Goal: Task Accomplishment & Management: Manage account settings

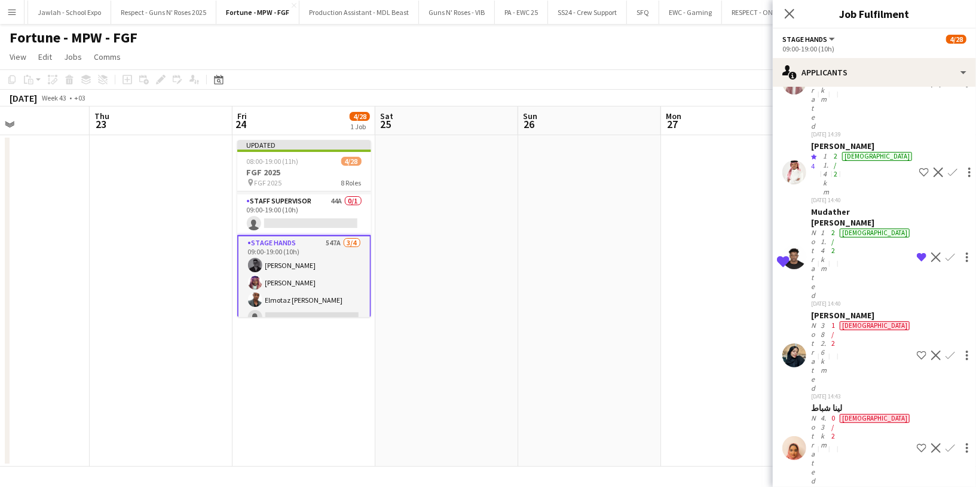
click at [455, 249] on app-date-cell at bounding box center [447, 300] width 143 height 331
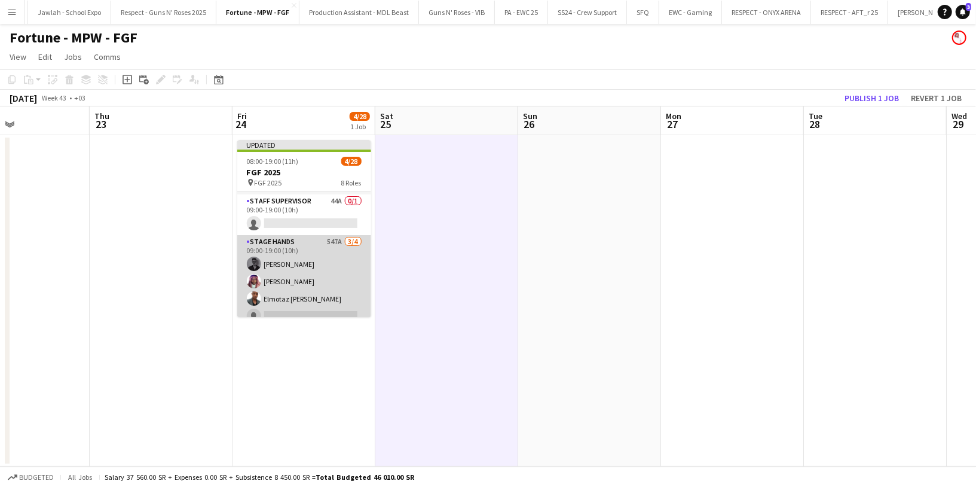
click at [319, 250] on app-card-role "Stage Hands 547A [DATE] 09:00-19:00 (10h) [PERSON_NAME] [PERSON_NAME] Elmotaz […" at bounding box center [304, 281] width 134 height 93
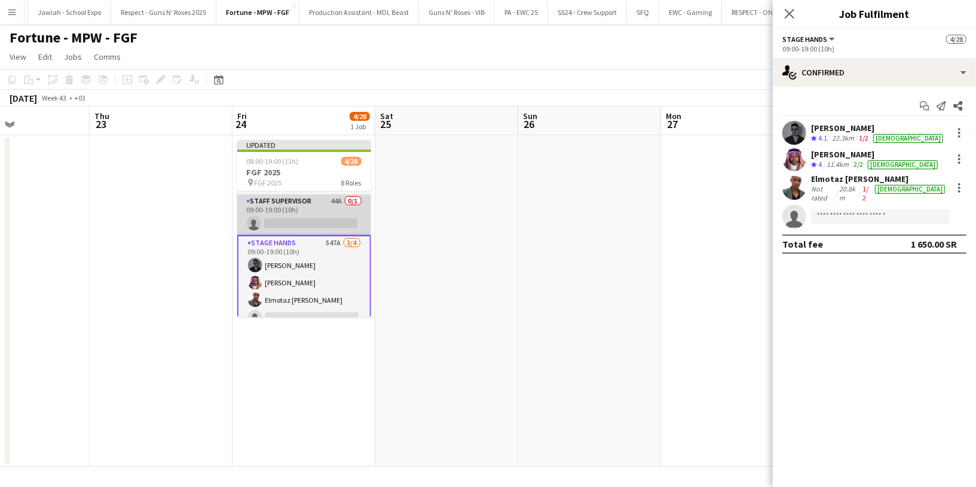
click at [313, 214] on app-card-role "Staff Supervisor 44A 0/1 09:00-19:00 (10h) single-neutral-actions" at bounding box center [304, 214] width 134 height 41
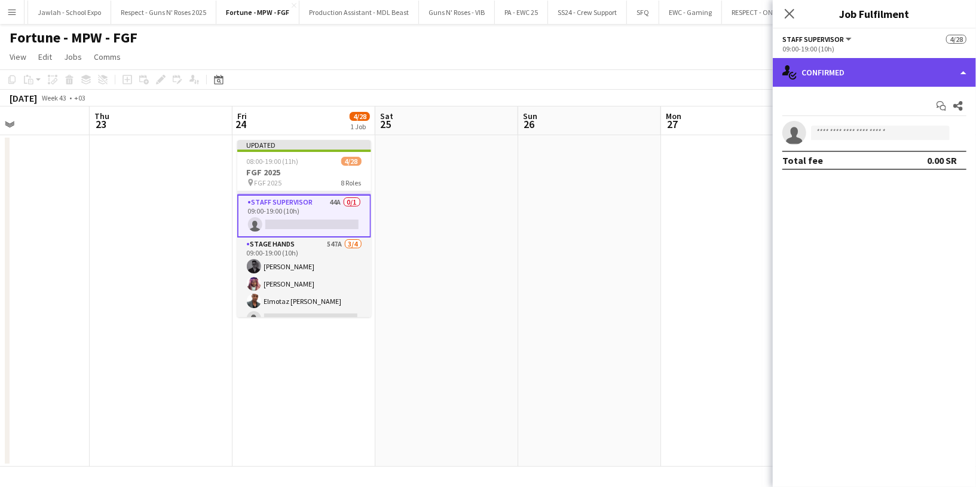
click at [854, 81] on div "single-neutral-actions-check-2 Confirmed" at bounding box center [874, 72] width 203 height 29
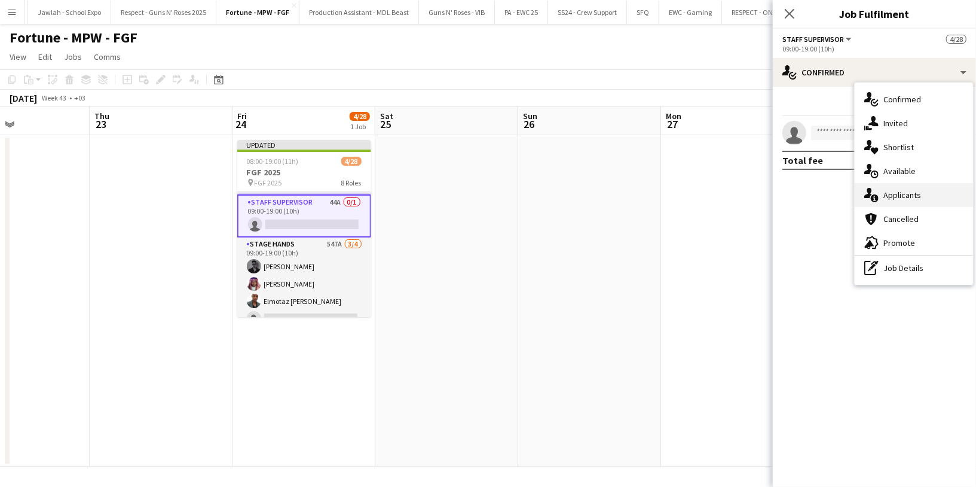
click at [922, 196] on div "single-neutral-actions-information Applicants" at bounding box center [914, 195] width 118 height 24
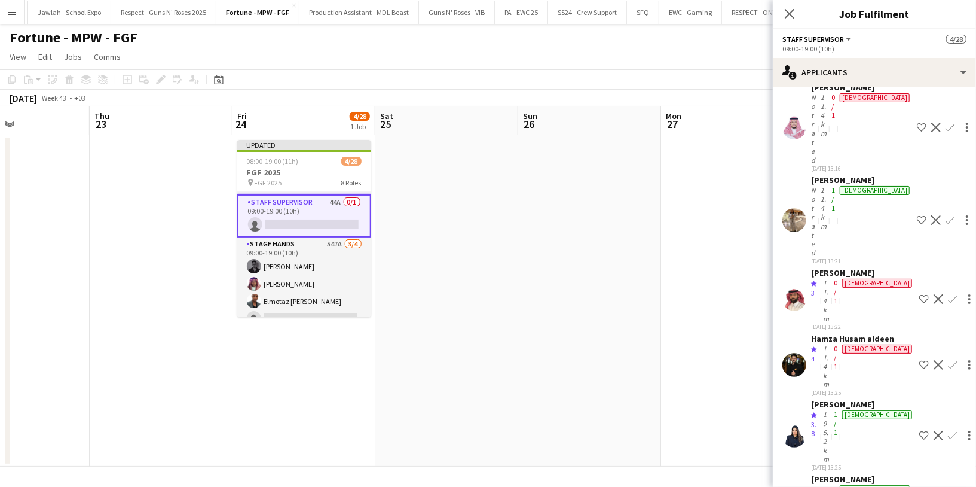
scroll to position [65, 0]
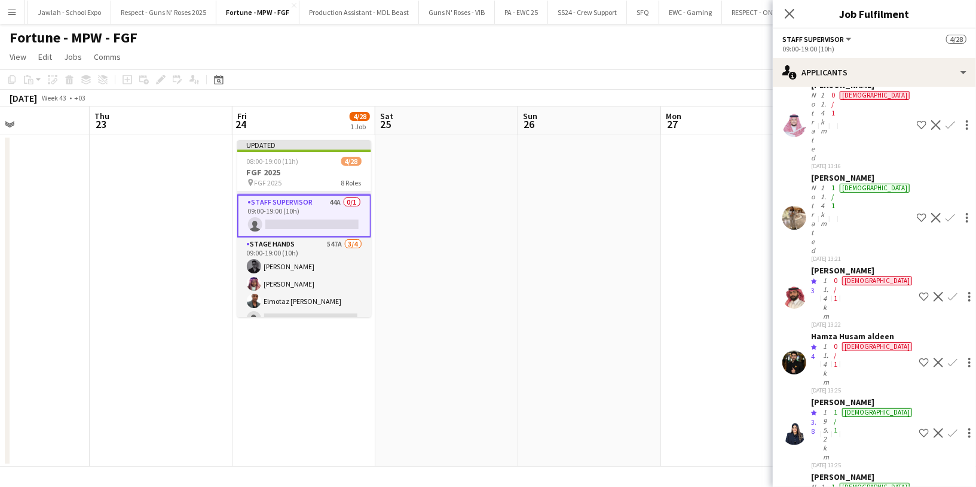
click at [314, 200] on app-card-role "Staff Supervisor 44A 0/1 09:00-19:00 (10h) single-neutral-actions" at bounding box center [304, 215] width 134 height 43
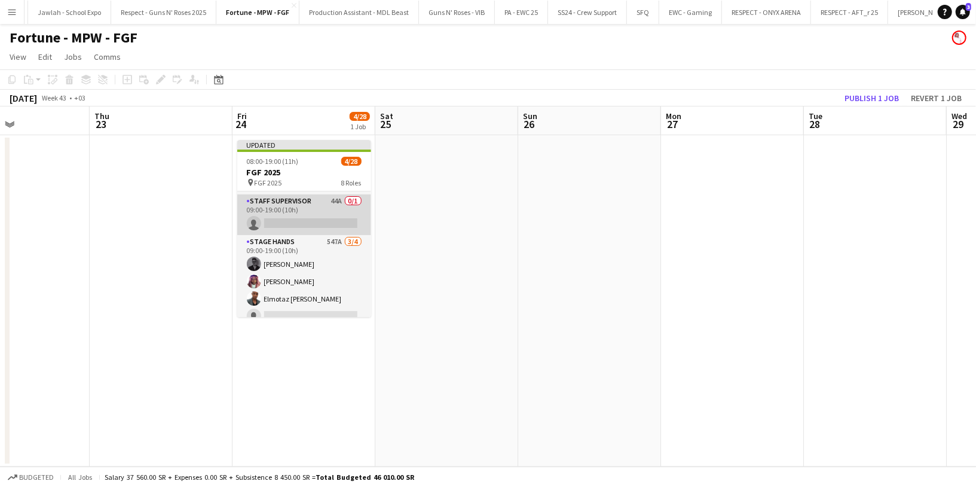
click at [314, 200] on app-card-role "Staff Supervisor 44A 0/1 09:00-19:00 (10h) single-neutral-actions" at bounding box center [304, 214] width 134 height 41
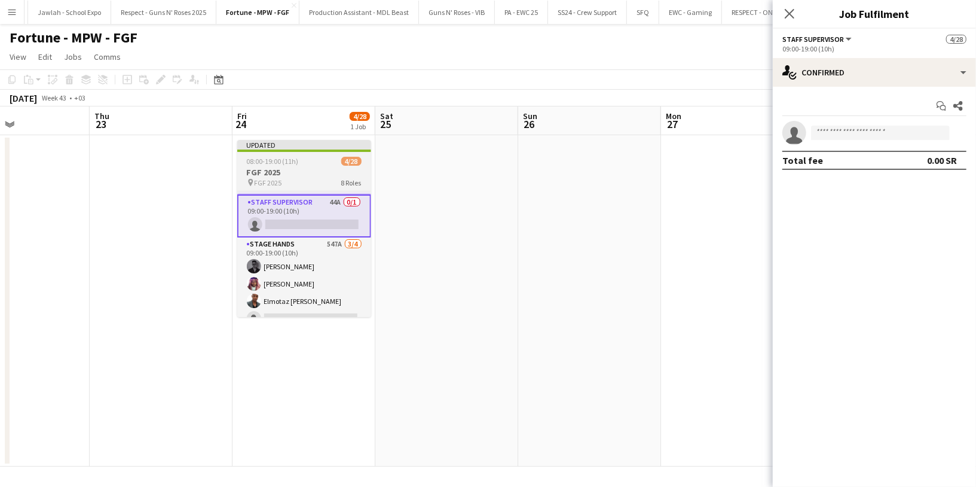
click at [267, 151] on div at bounding box center [304, 150] width 134 height 2
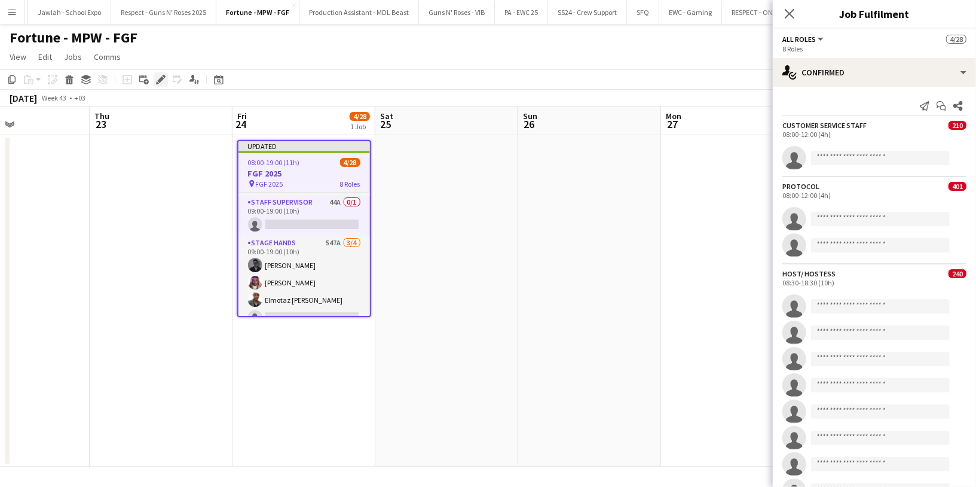
click at [163, 79] on icon at bounding box center [160, 80] width 7 height 7
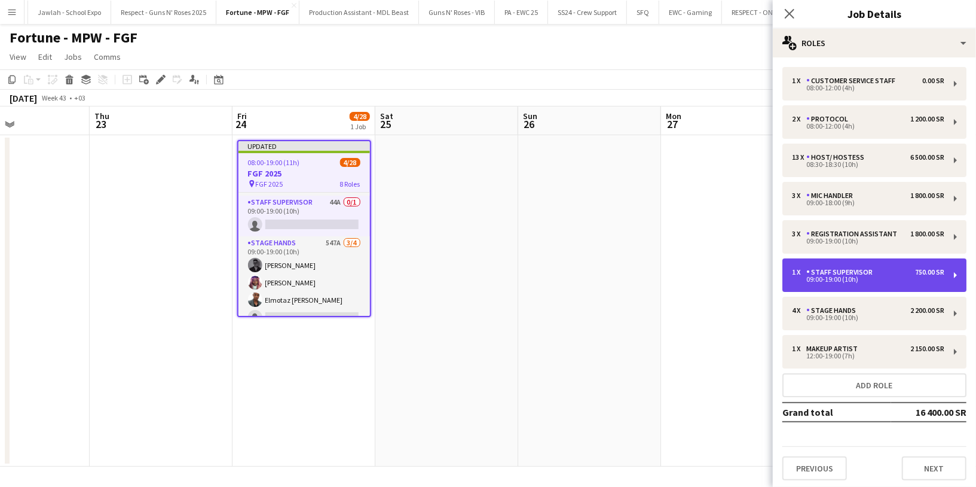
click at [915, 273] on div "750.00 SR" at bounding box center [929, 272] width 29 height 8
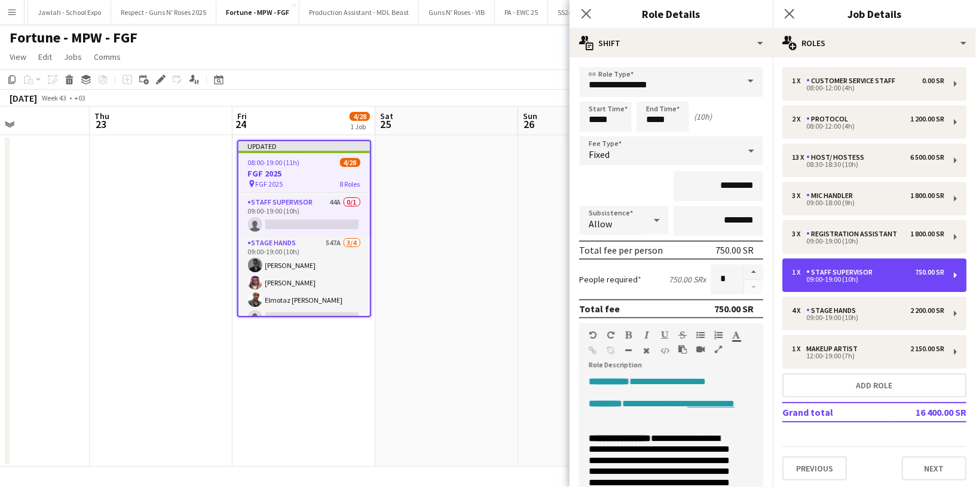
scroll to position [226, 0]
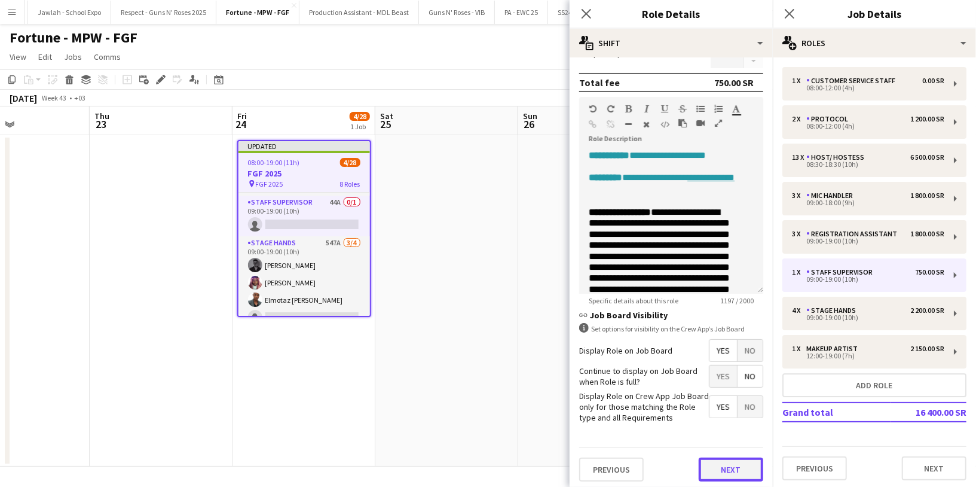
click at [719, 474] on button "Next" at bounding box center [731, 469] width 65 height 24
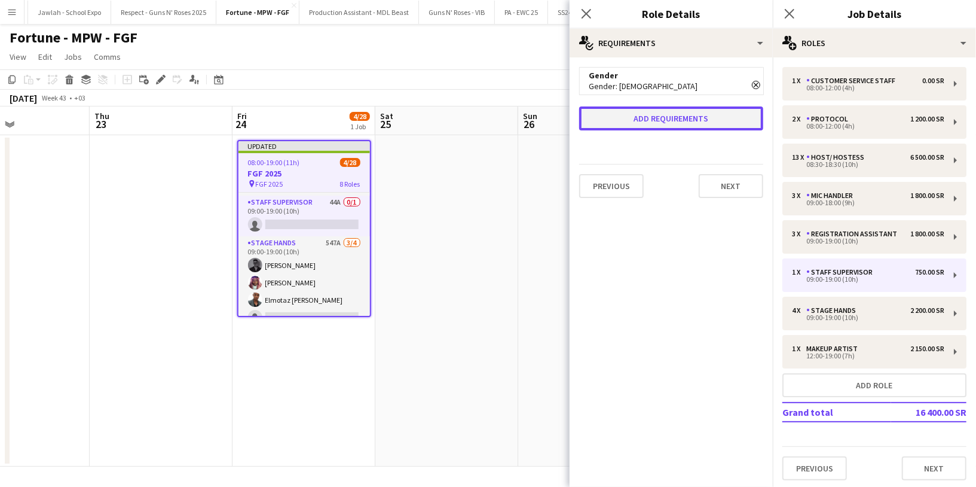
click at [664, 116] on button "Add requirements" at bounding box center [671, 118] width 184 height 24
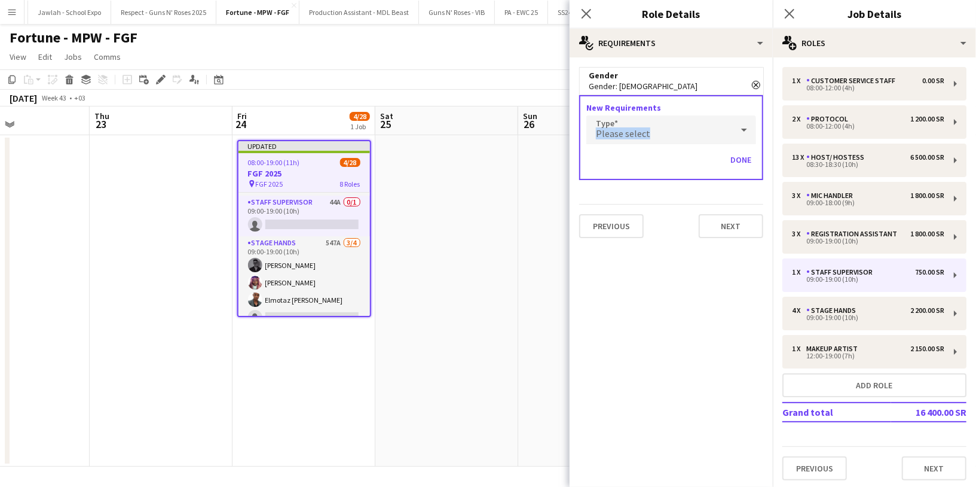
click at [651, 127] on div "Please select" at bounding box center [660, 129] width 146 height 29
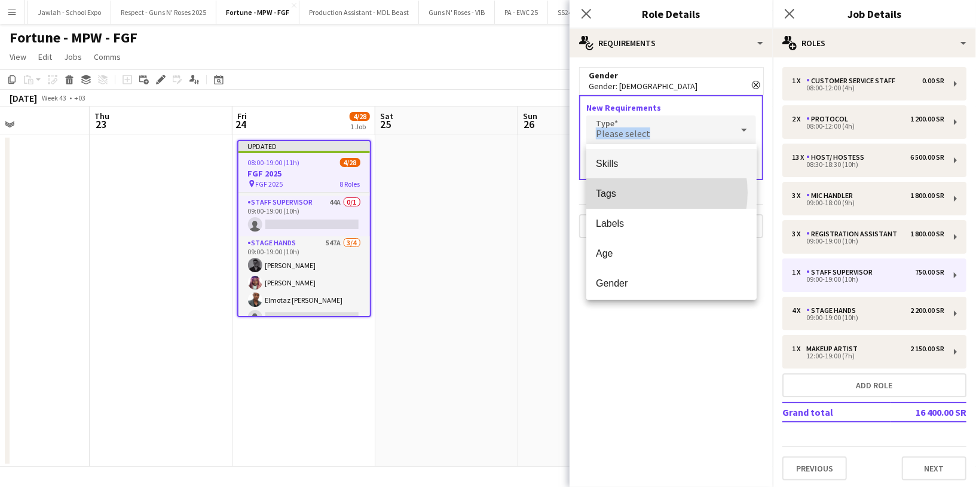
click at [643, 193] on span "Tags" at bounding box center [671, 193] width 151 height 11
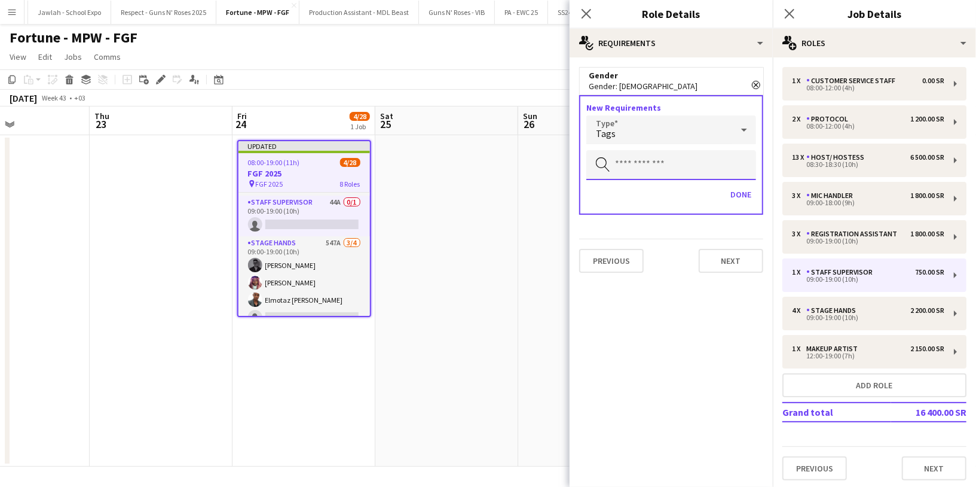
click at [669, 160] on input "text" at bounding box center [672, 165] width 170 height 30
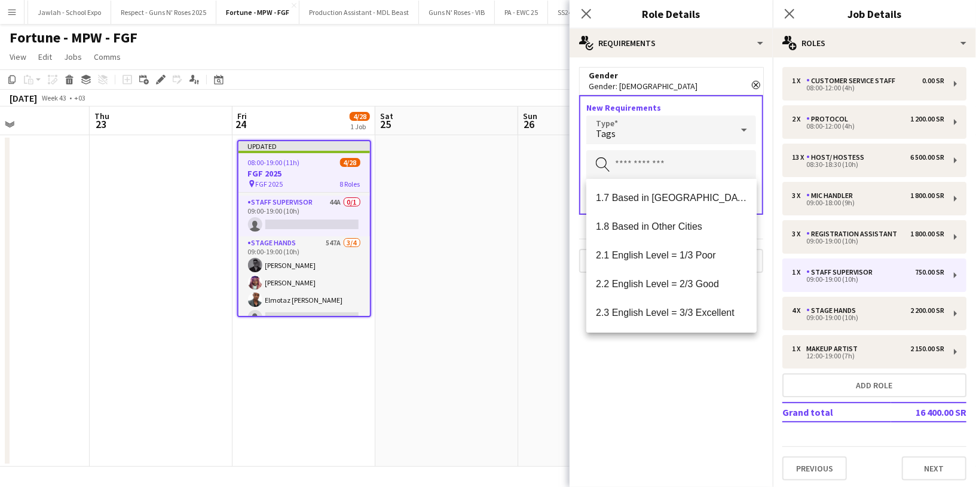
scroll to position [205, 0]
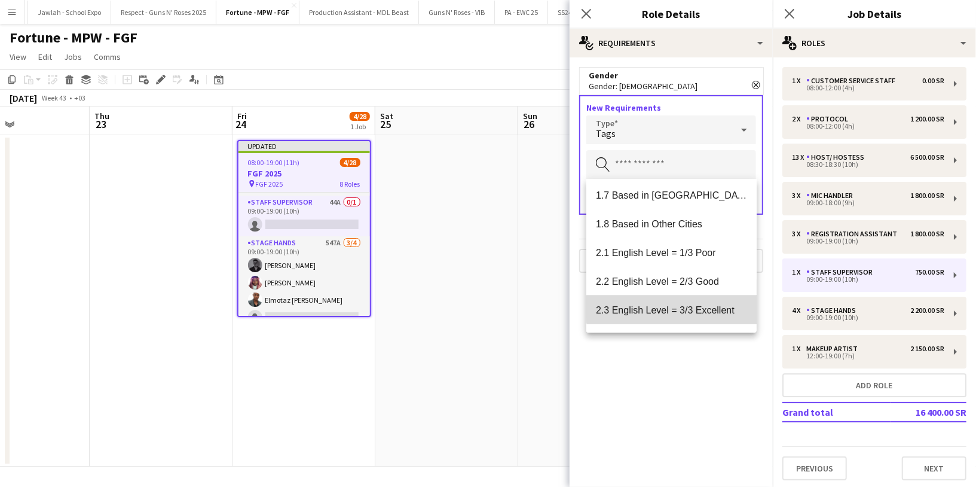
click at [687, 307] on span "2.3 English Level = 3/3 Excellent" at bounding box center [671, 309] width 151 height 11
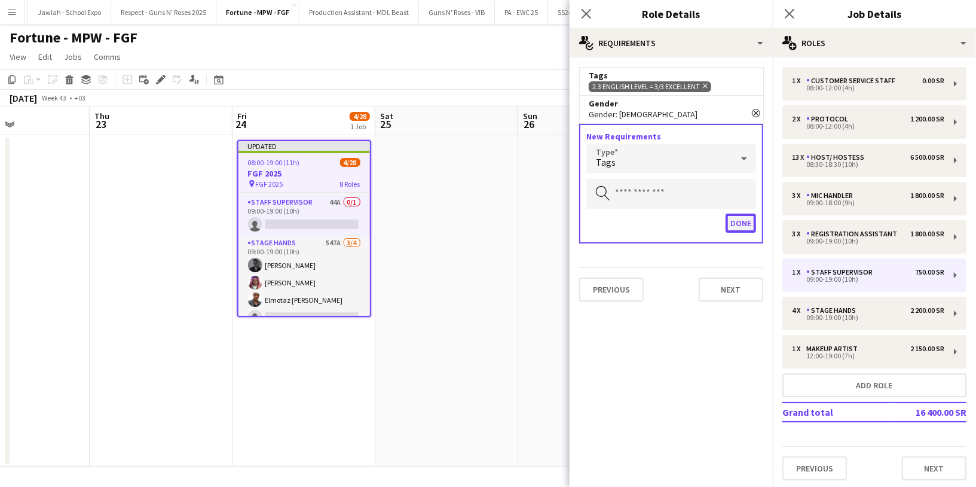
click at [744, 224] on button "Done" at bounding box center [741, 222] width 30 height 19
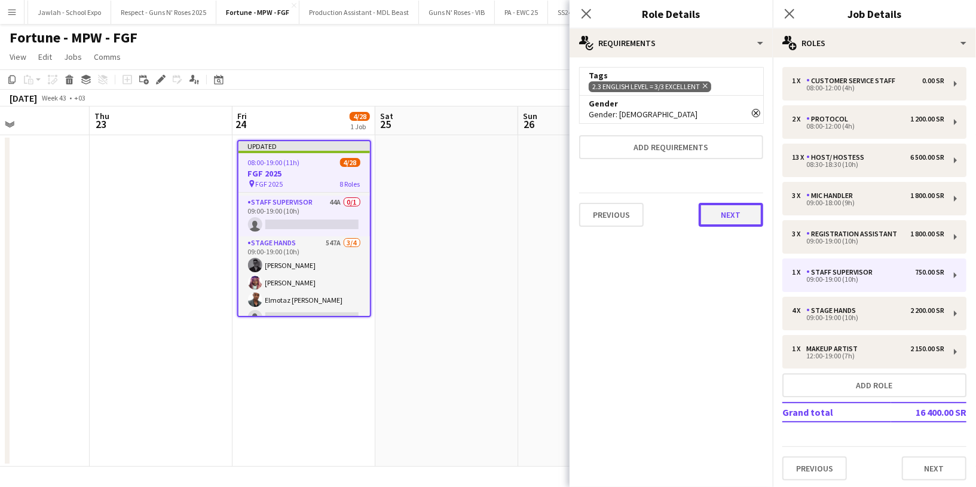
click at [727, 206] on button "Next" at bounding box center [731, 215] width 65 height 24
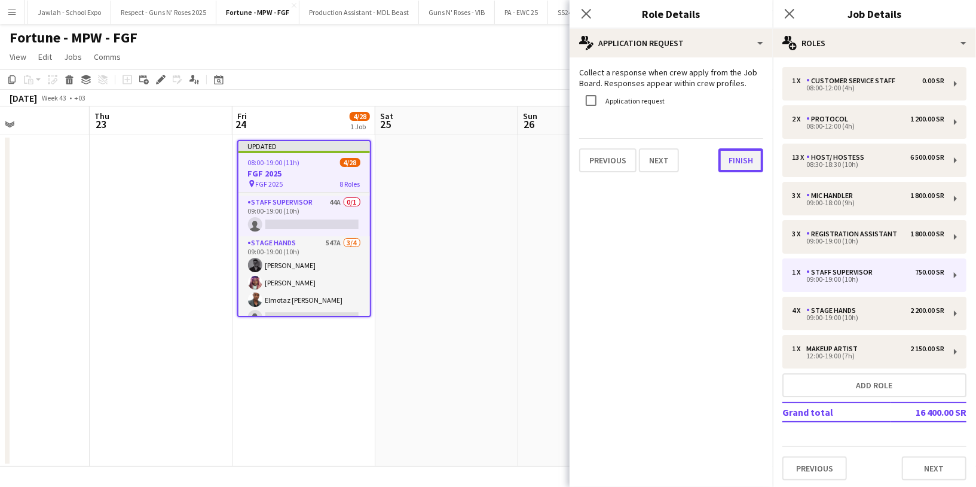
click at [737, 167] on button "Finish" at bounding box center [741, 160] width 45 height 24
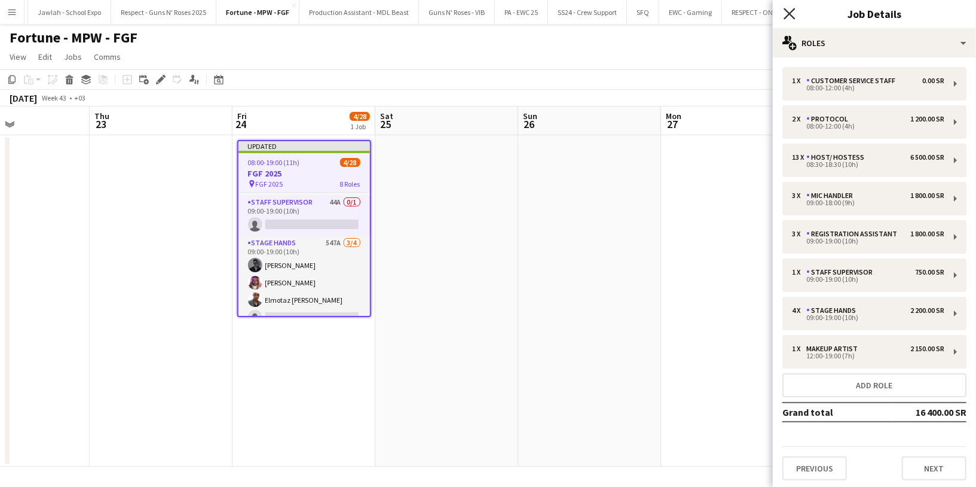
click at [790, 18] on icon "Close pop-in" at bounding box center [789, 13] width 11 height 11
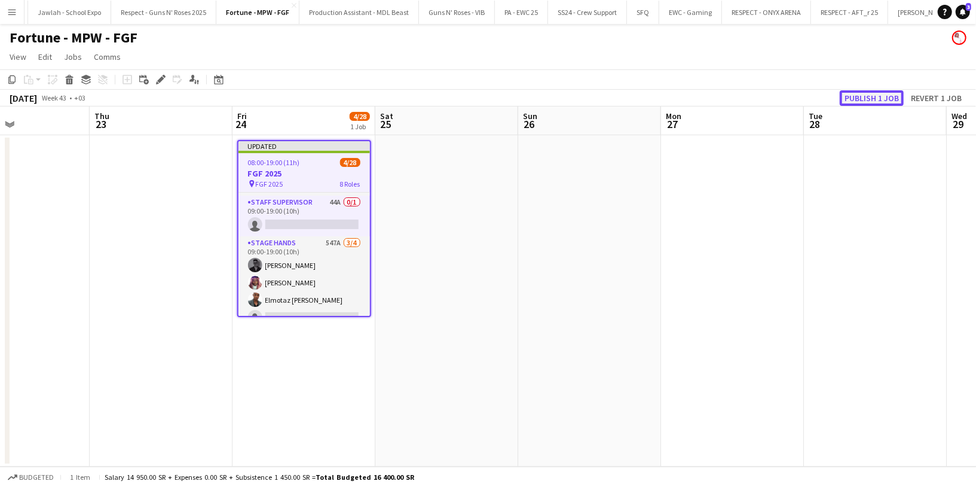
click at [850, 96] on button "Publish 1 job" at bounding box center [872, 98] width 64 height 16
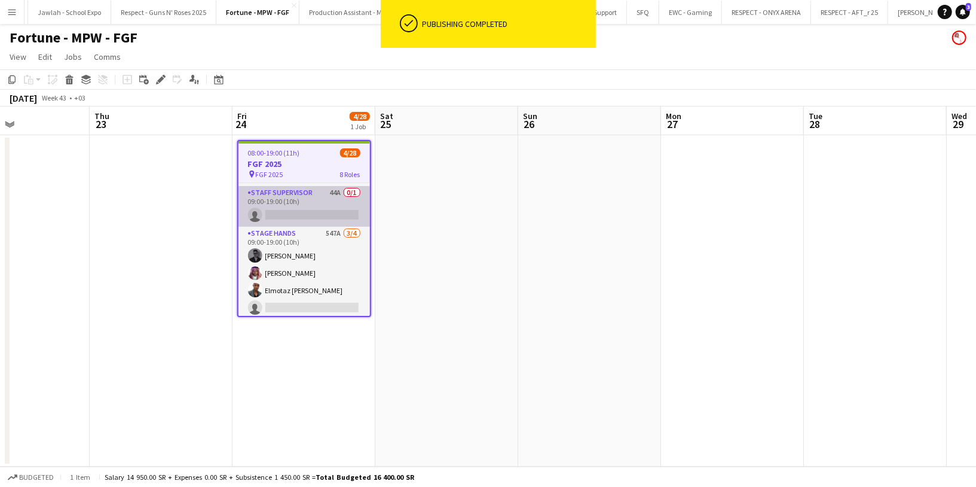
click at [291, 206] on app-card-role "Staff Supervisor 44A 0/1 09:00-19:00 (10h) single-neutral-actions" at bounding box center [305, 206] width 132 height 41
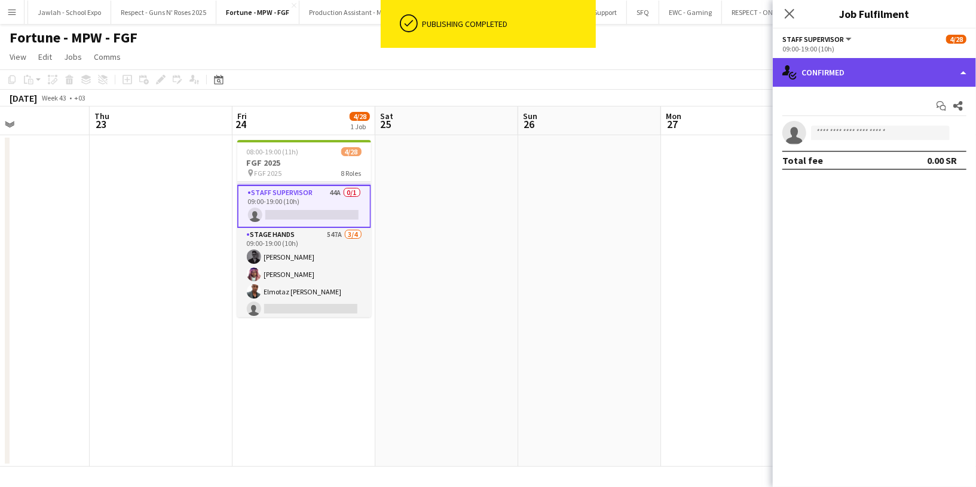
click at [866, 85] on div "single-neutral-actions-check-2 Confirmed" at bounding box center [874, 72] width 203 height 29
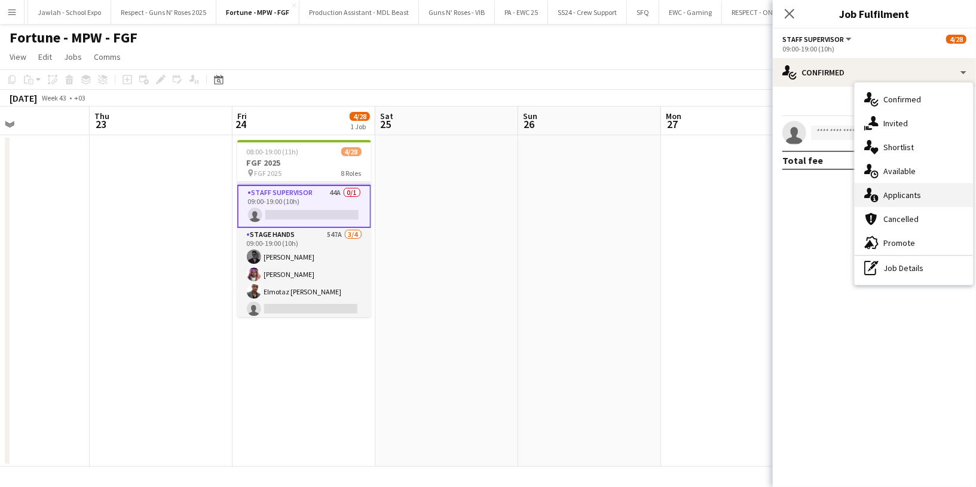
click at [922, 194] on div "single-neutral-actions-information Applicants" at bounding box center [914, 195] width 118 height 24
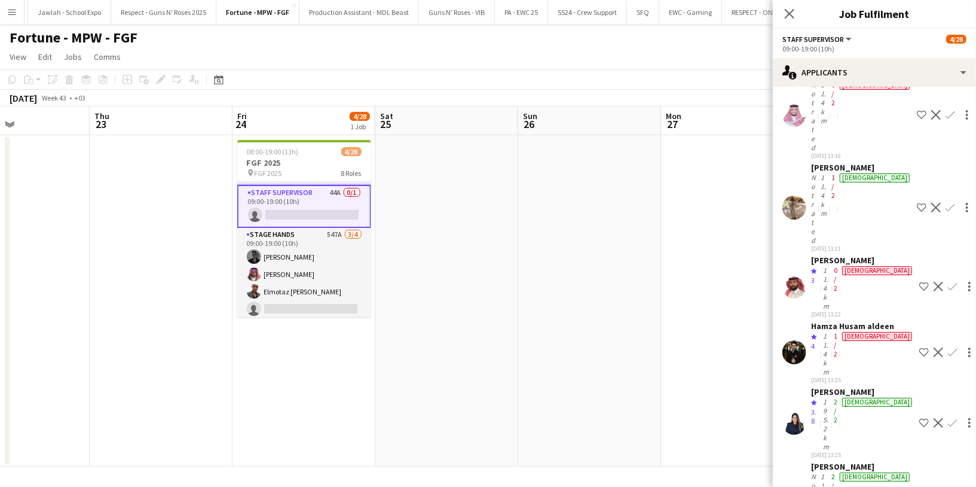
scroll to position [104, 0]
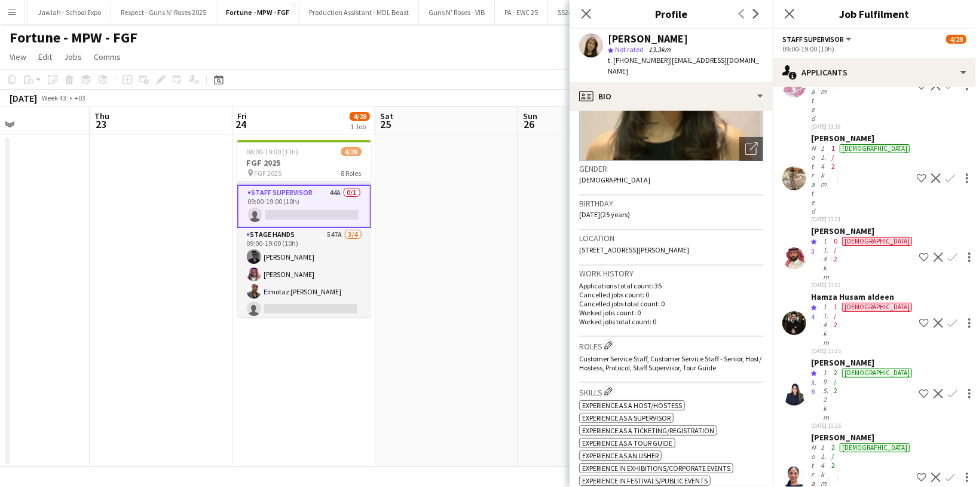
scroll to position [0, 0]
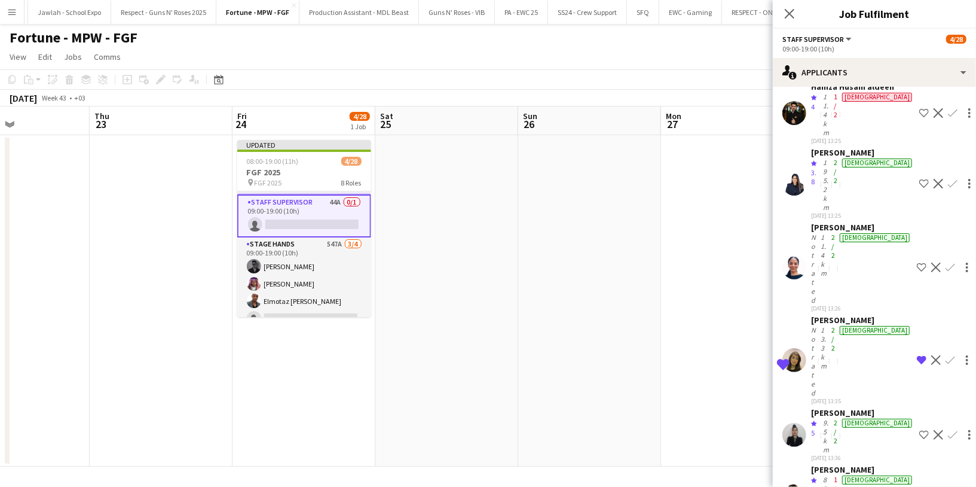
scroll to position [318, 0]
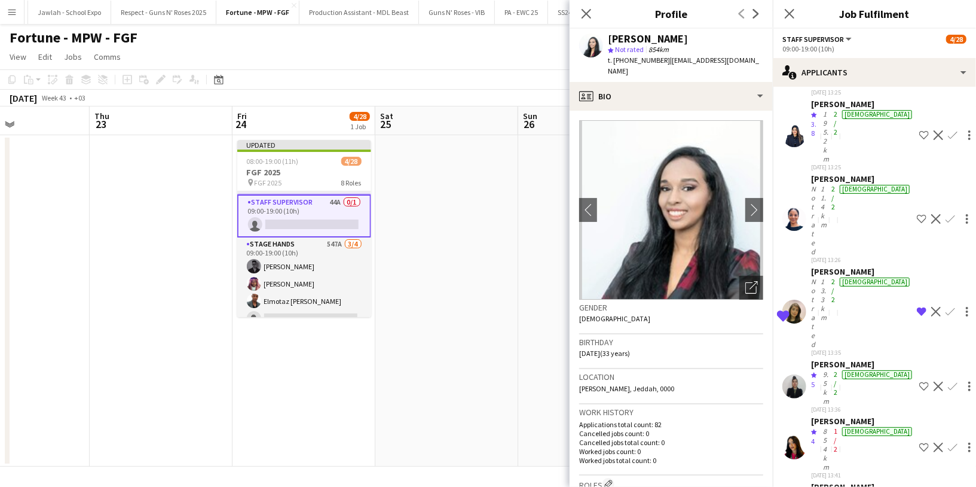
scroll to position [367, 0]
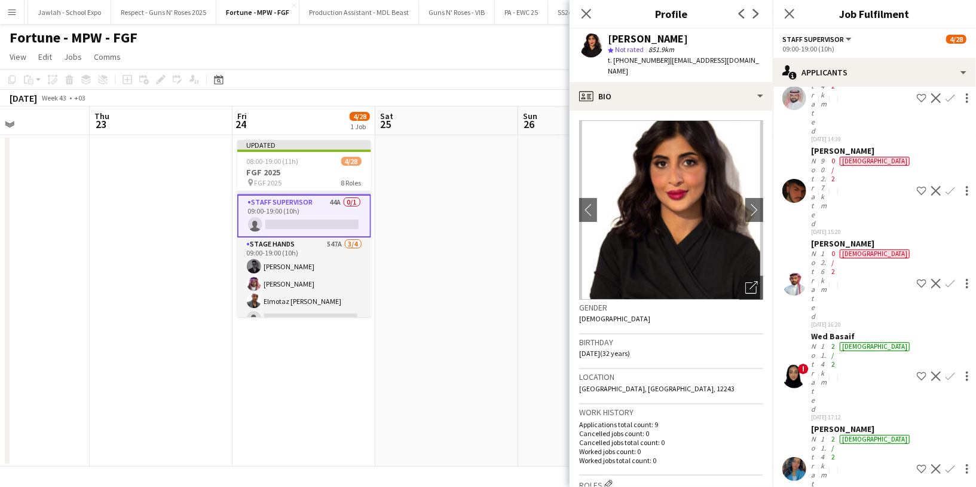
scroll to position [1259, 0]
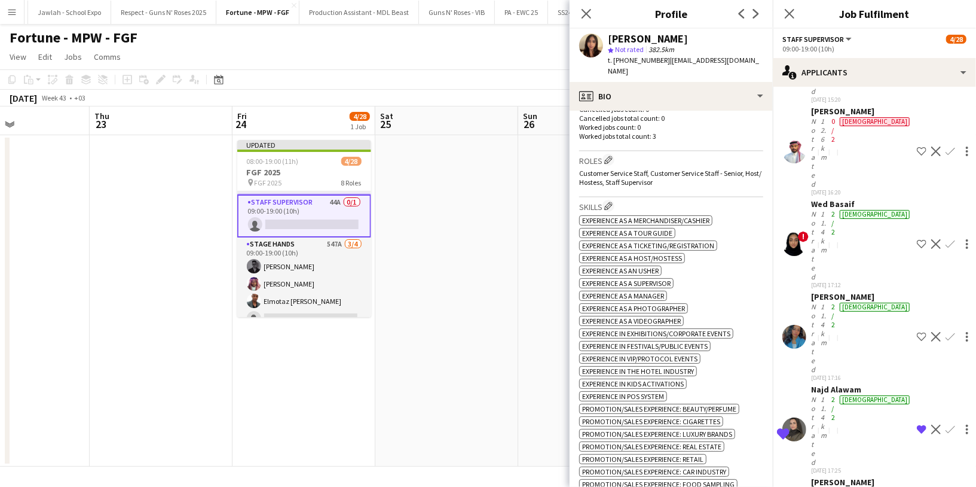
scroll to position [1393, 0]
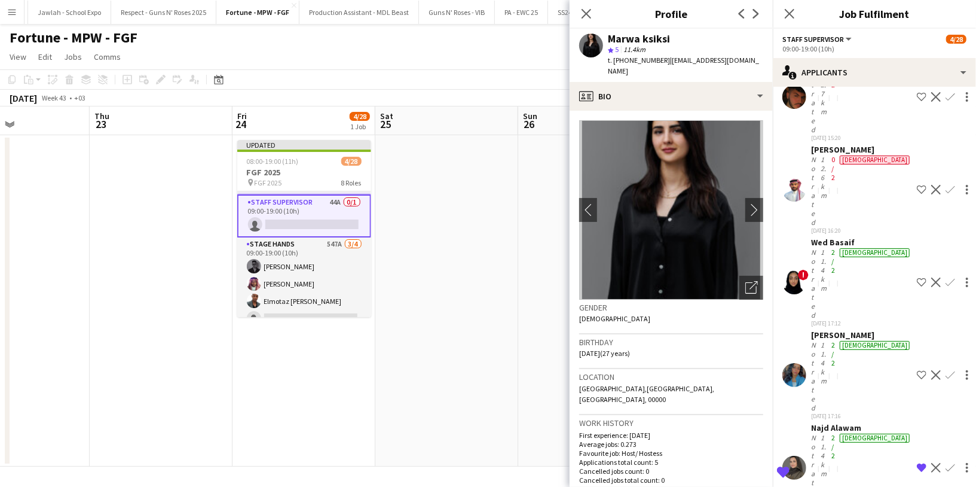
scroll to position [1350, 0]
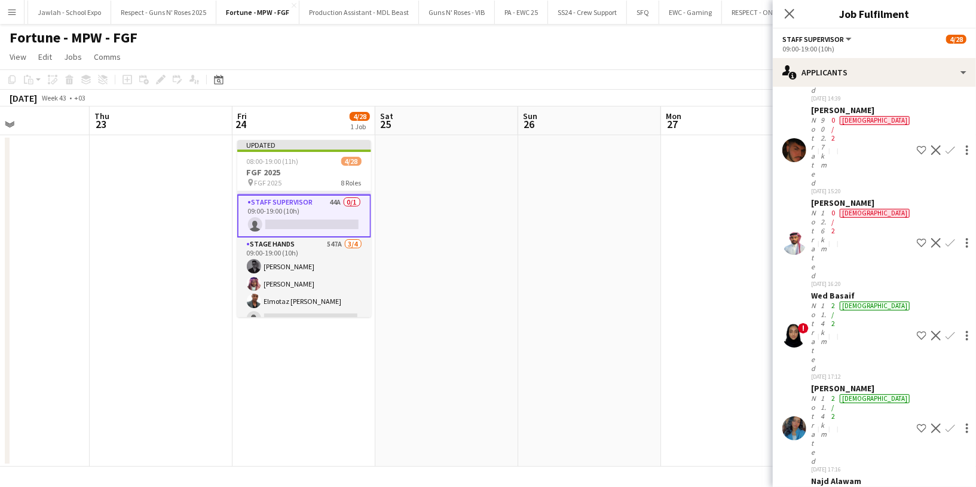
scroll to position [1293, 0]
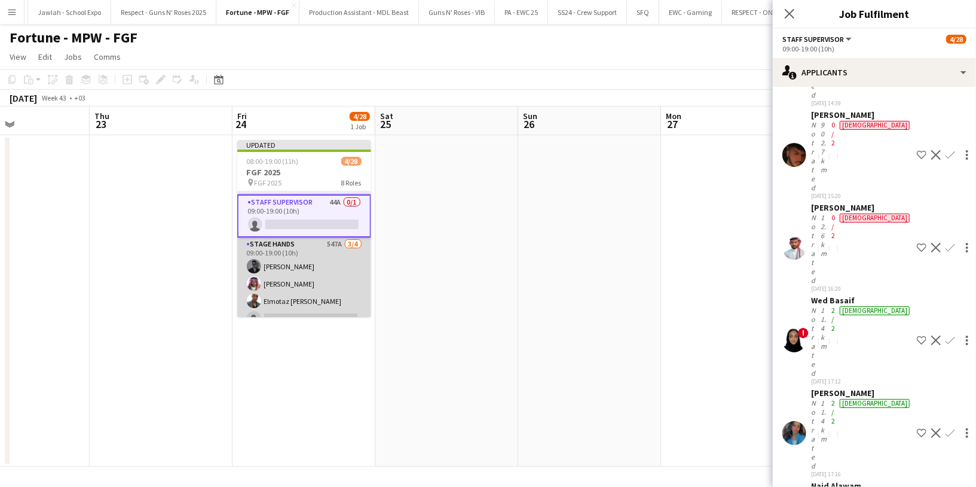
click at [307, 267] on app-card-role "Stage Hands 547A [DATE] 09:00-19:00 (10h) [PERSON_NAME] [PERSON_NAME] Elmotaz […" at bounding box center [304, 283] width 134 height 93
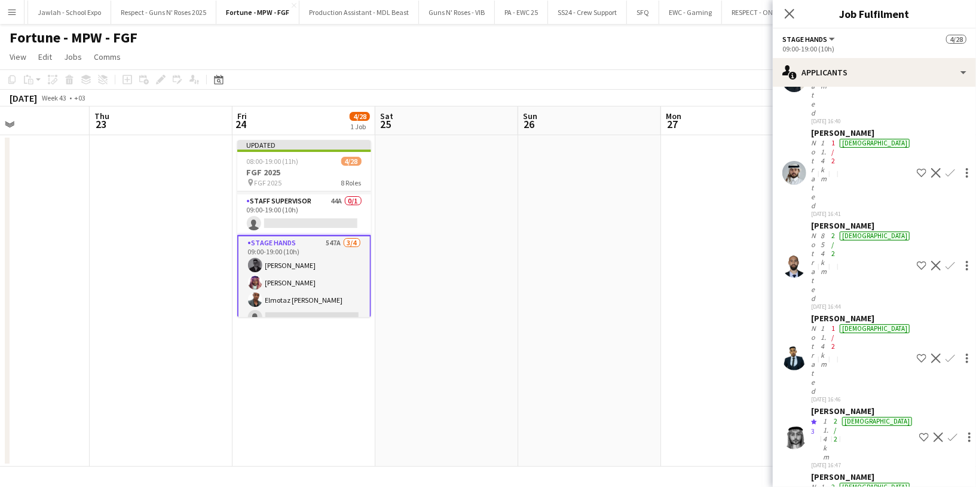
scroll to position [20995, 0]
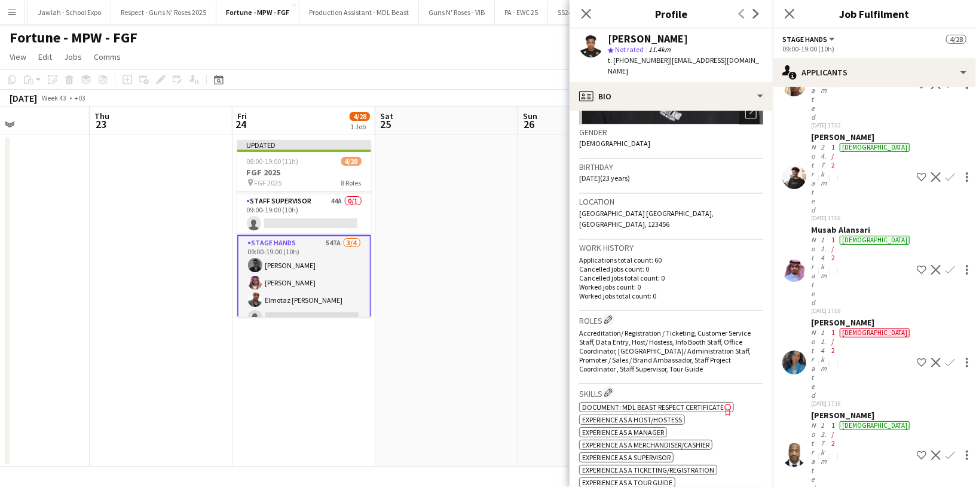
scroll to position [176, 0]
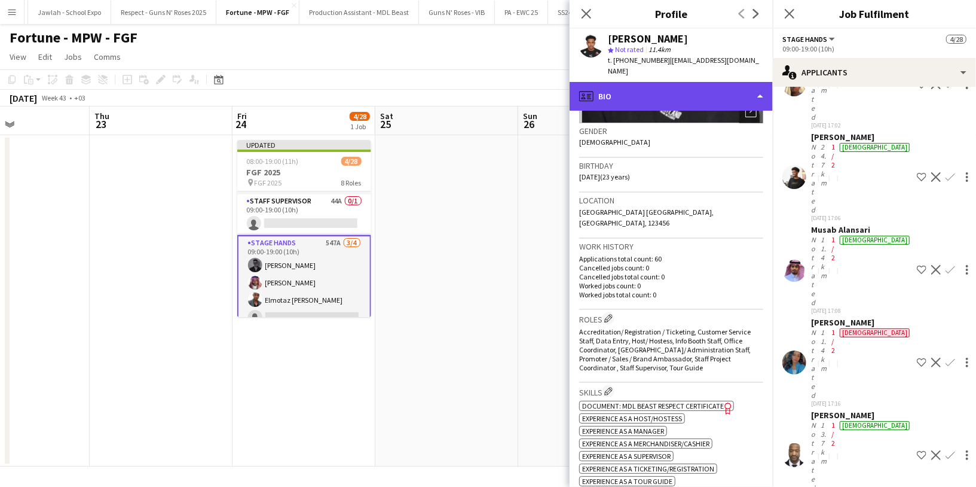
click at [672, 82] on div "profile Bio" at bounding box center [671, 96] width 203 height 29
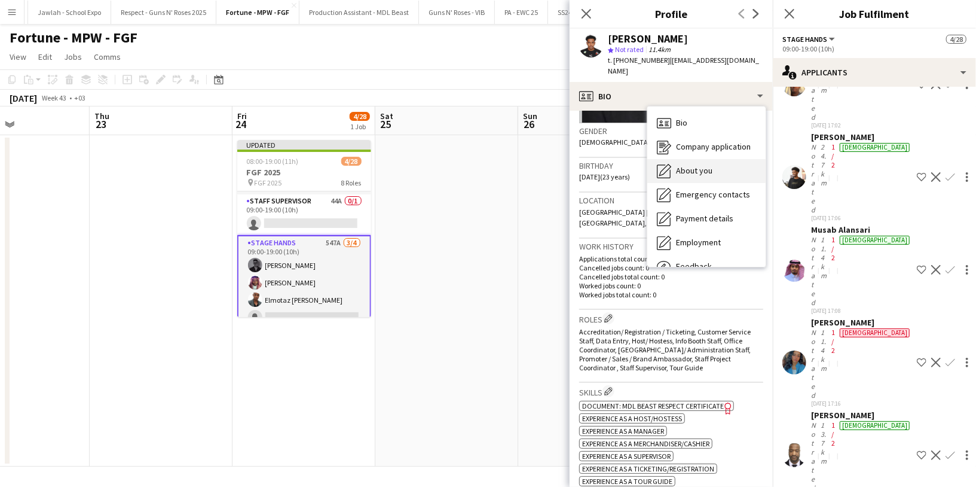
click at [692, 165] on span "About you" at bounding box center [694, 170] width 36 height 11
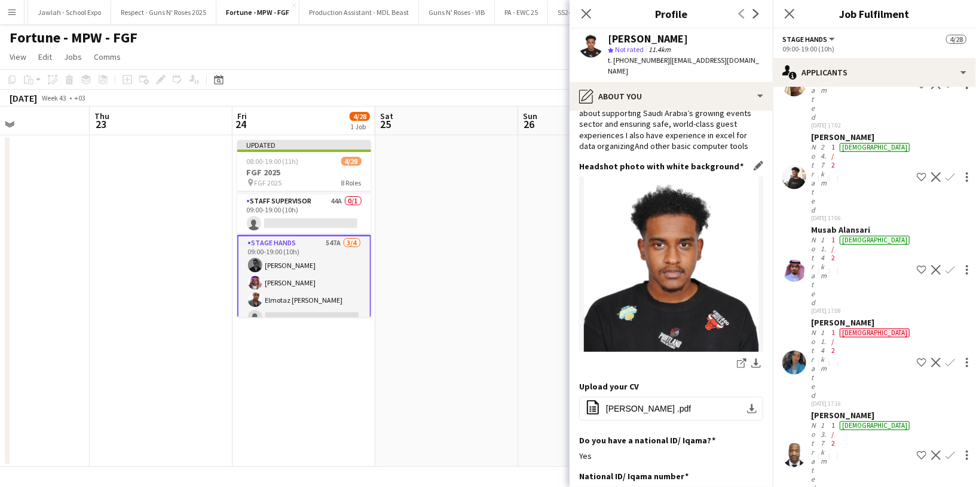
scroll to position [105, 0]
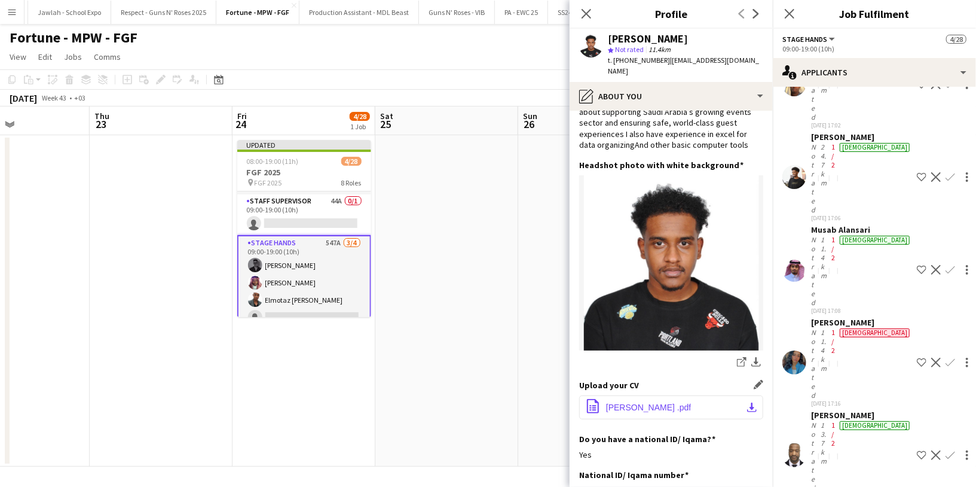
click at [651, 402] on span "[PERSON_NAME] .pdf" at bounding box center [648, 407] width 85 height 10
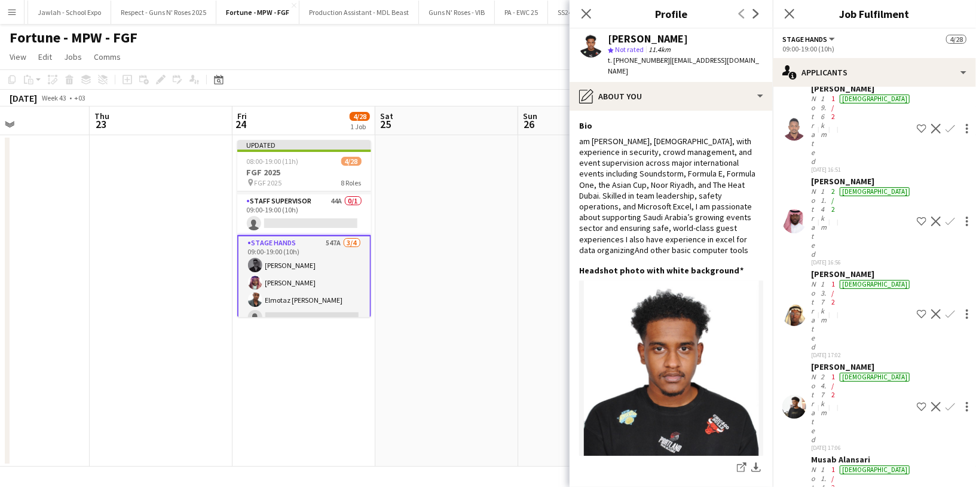
scroll to position [20758, 0]
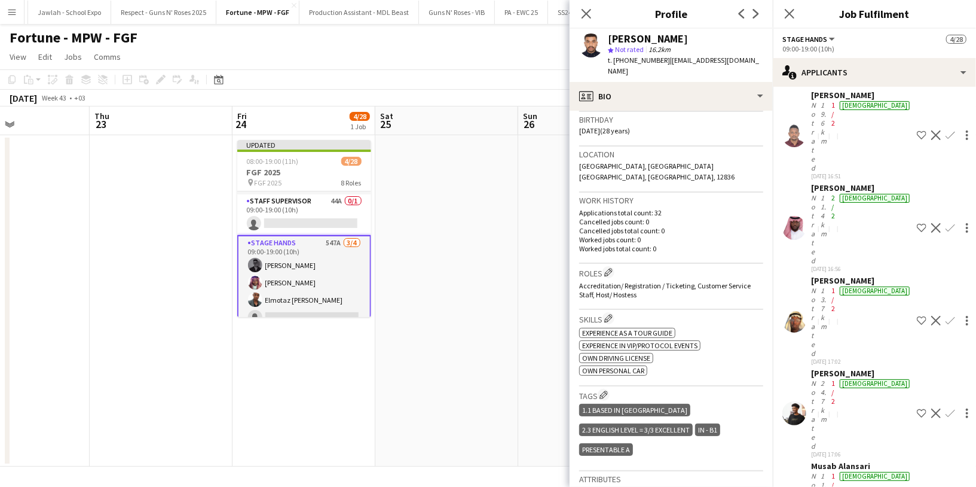
scroll to position [224, 0]
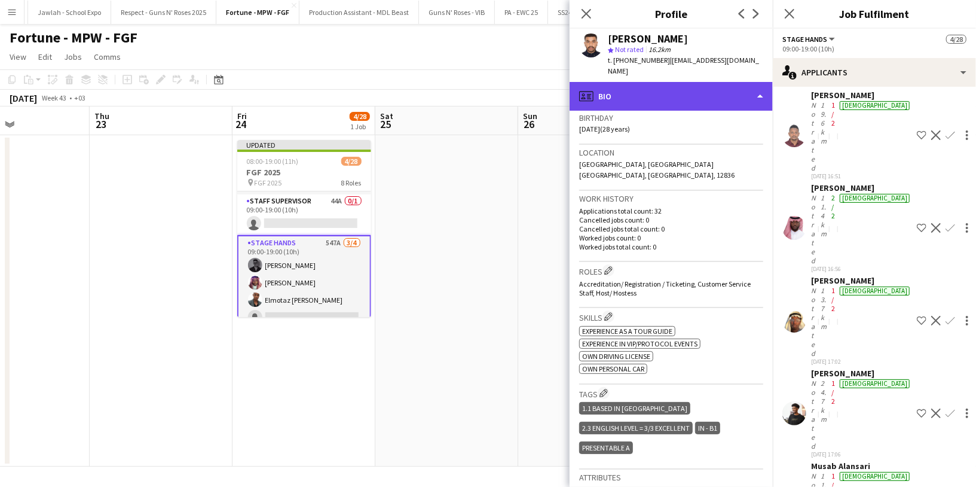
click at [693, 82] on div "profile Bio" at bounding box center [671, 96] width 203 height 29
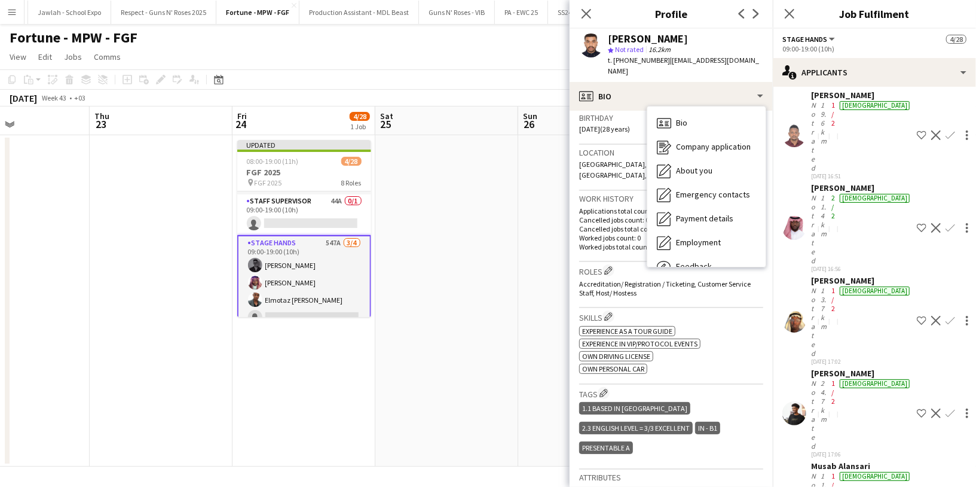
click at [691, 255] on div "Bio Bio Company application Company application About you About you Emergency c…" at bounding box center [707, 186] width 120 height 161
click at [694, 261] on span "Feedback" at bounding box center [694, 266] width 36 height 11
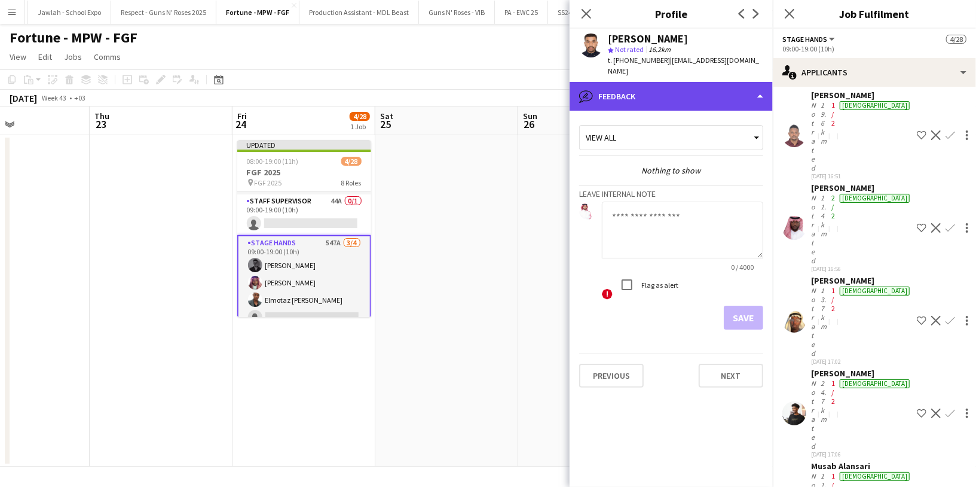
click at [691, 88] on div "bubble-pencil Feedback" at bounding box center [671, 96] width 203 height 29
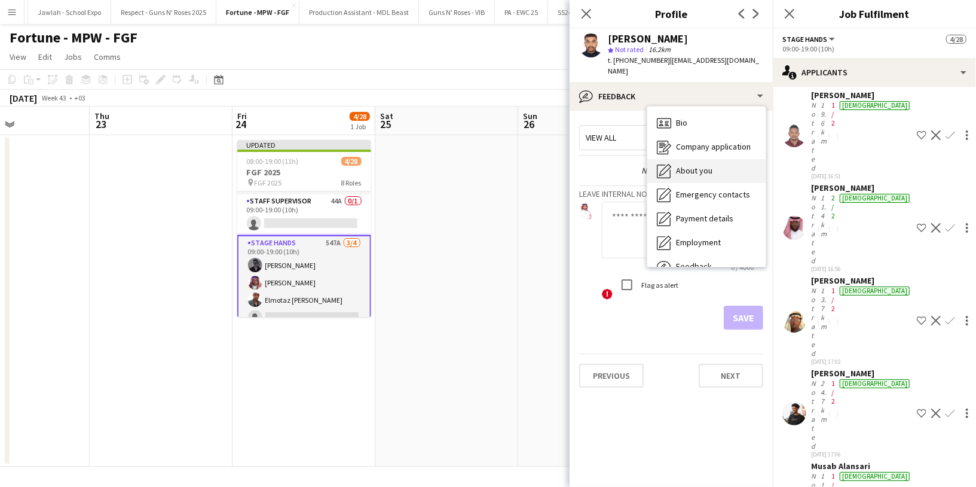
click at [710, 165] on span "About you" at bounding box center [694, 170] width 36 height 11
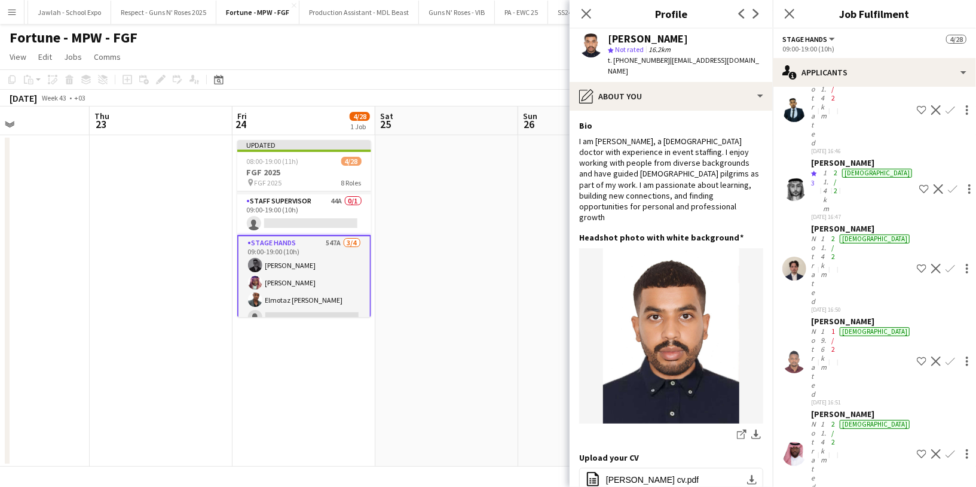
scroll to position [20534, 0]
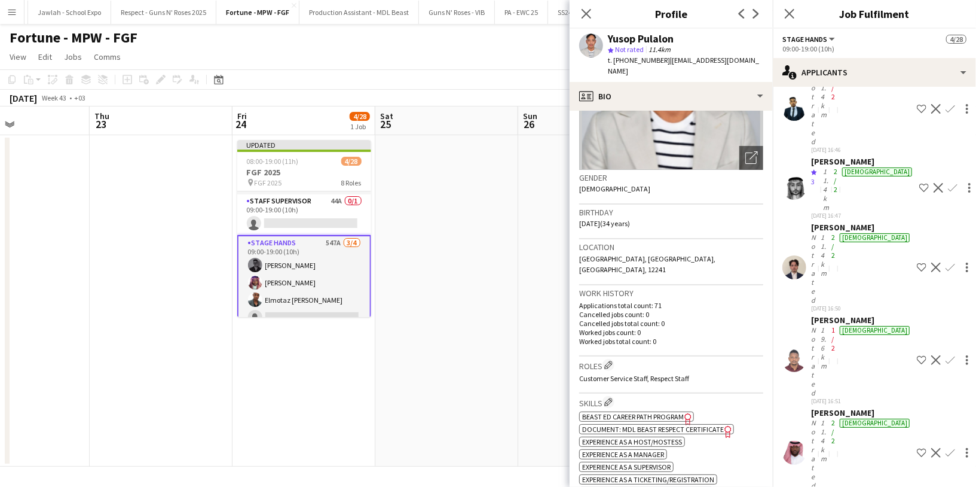
scroll to position [133, 0]
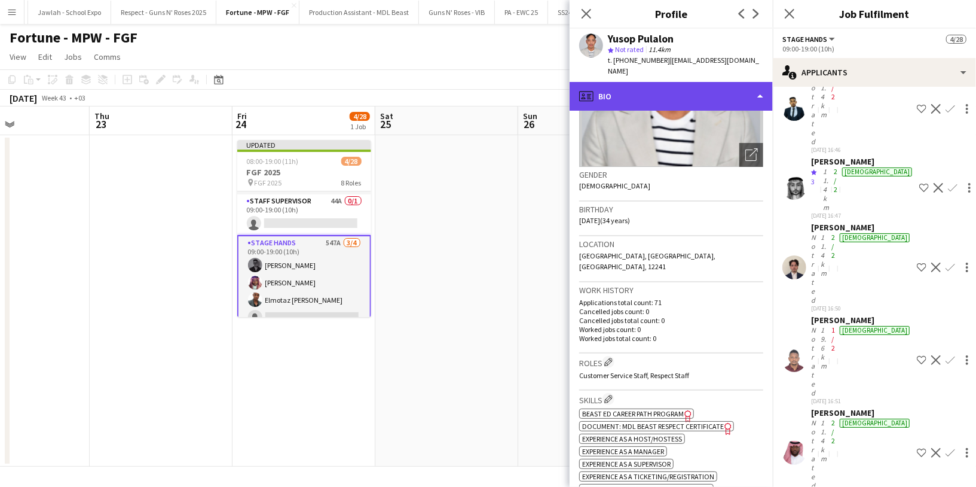
click at [672, 91] on div "profile Bio" at bounding box center [671, 96] width 203 height 29
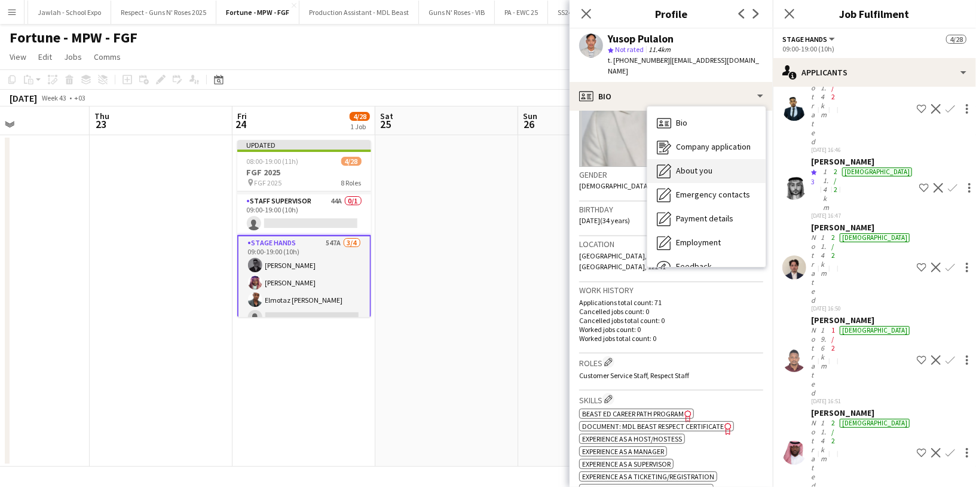
click at [697, 165] on span "About you" at bounding box center [694, 170] width 36 height 11
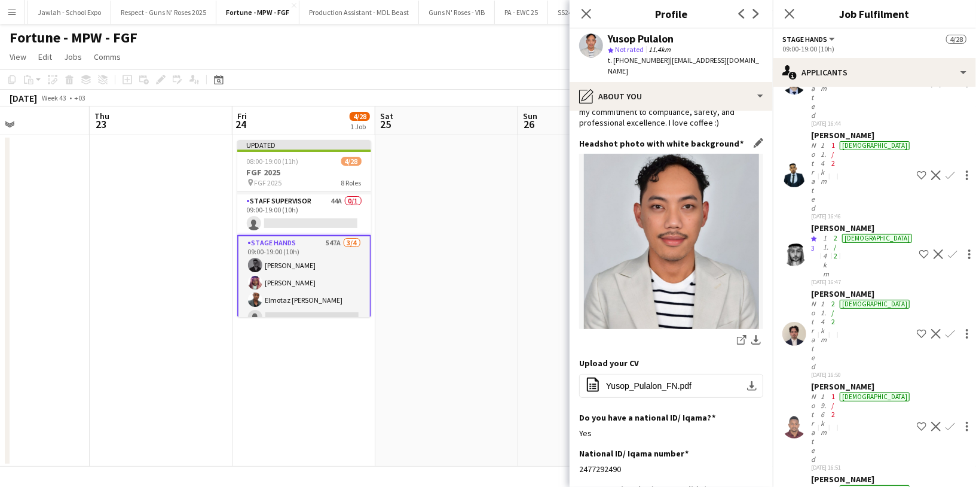
scroll to position [106, 0]
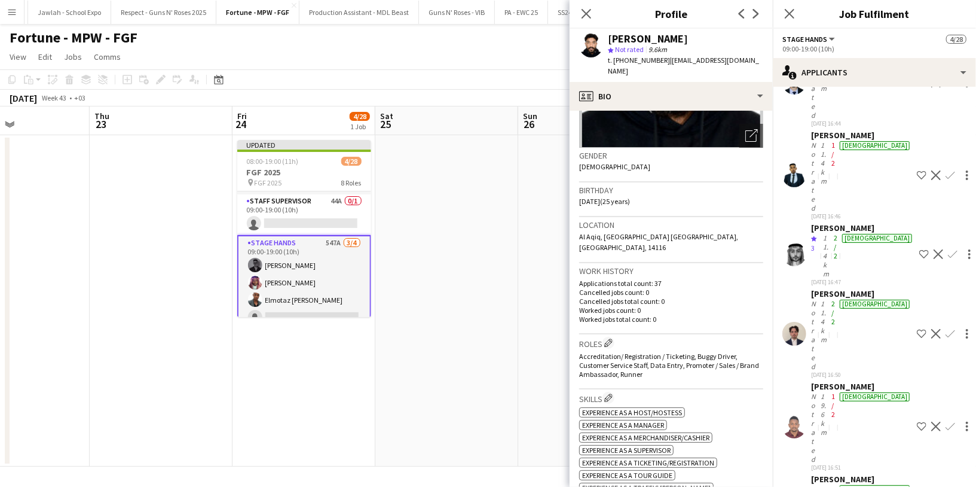
scroll to position [156, 0]
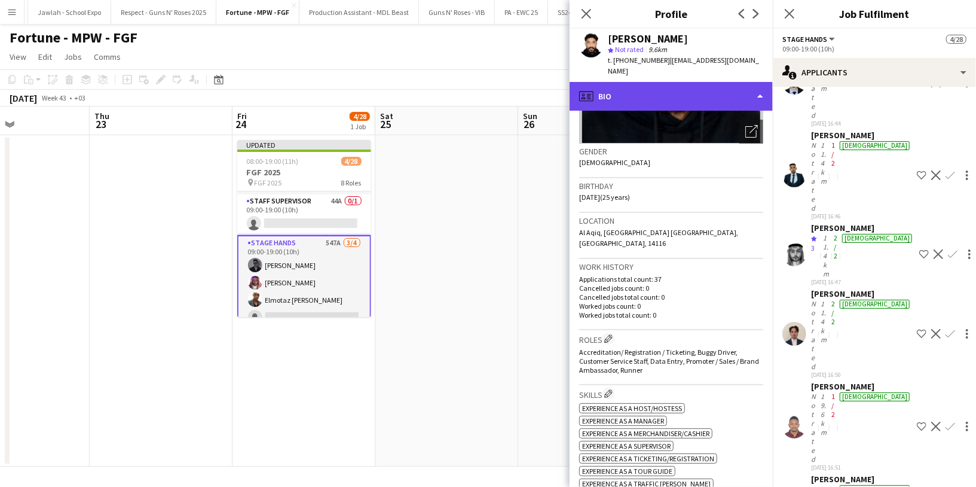
click at [673, 91] on div "profile Bio" at bounding box center [671, 96] width 203 height 29
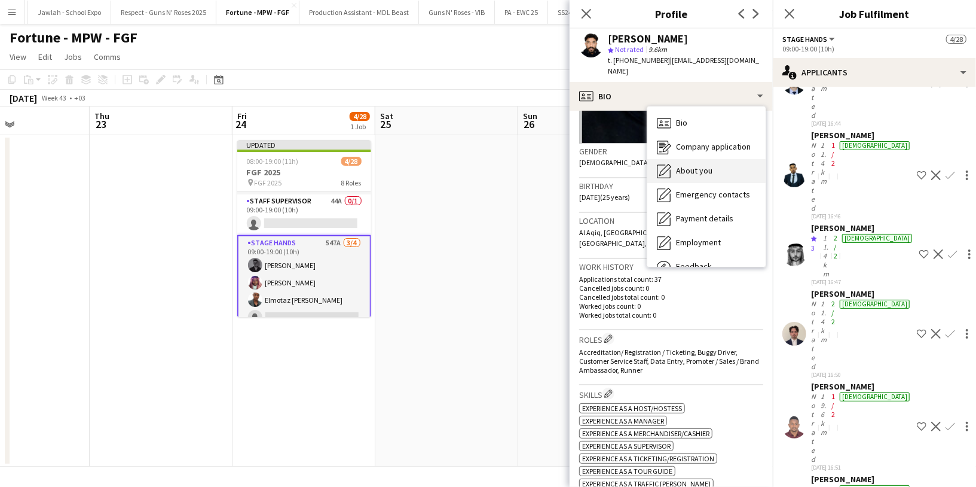
click at [711, 165] on span "About you" at bounding box center [694, 170] width 36 height 11
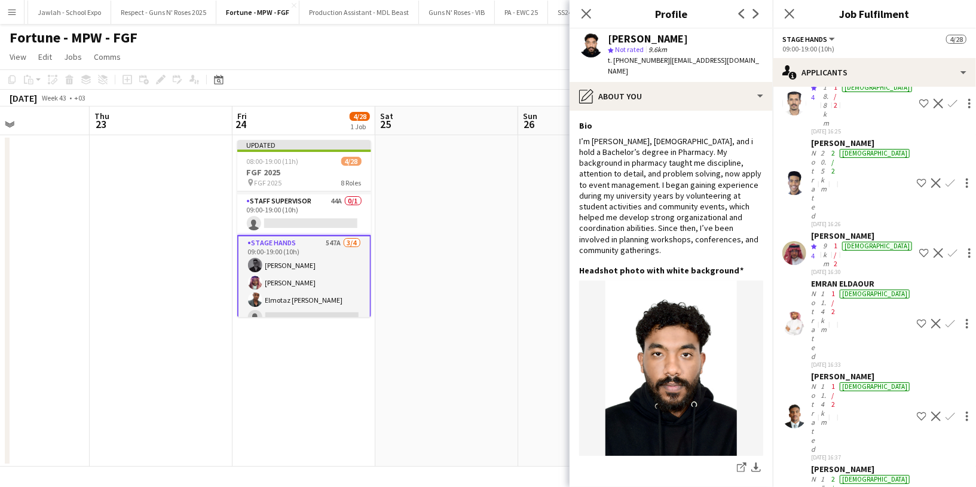
scroll to position [19854, 0]
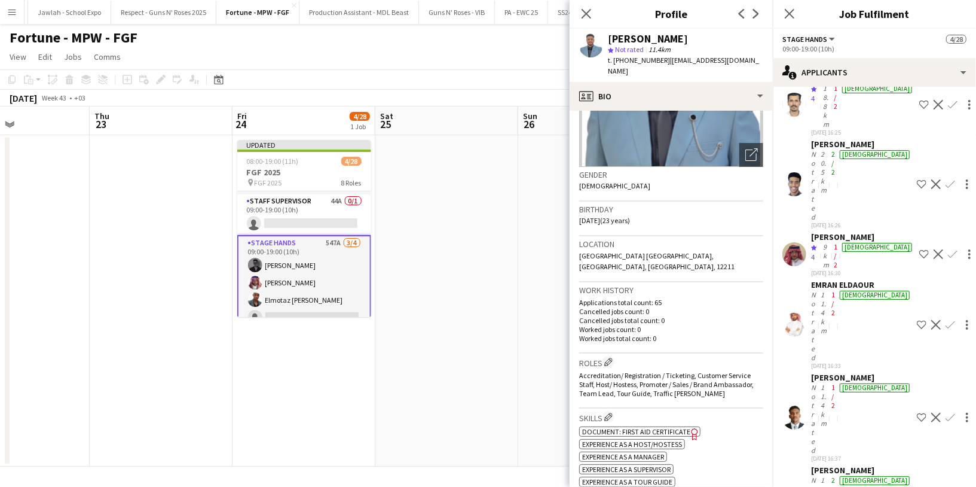
scroll to position [133, 0]
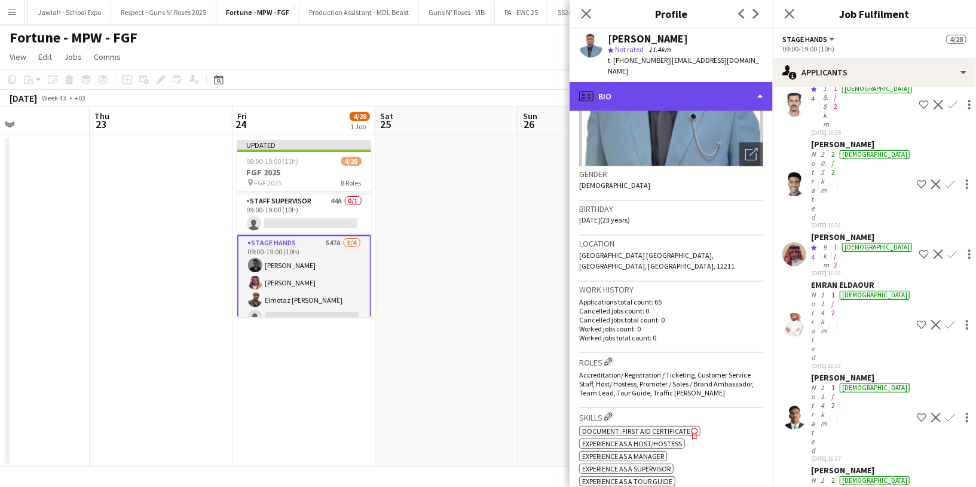
click at [689, 90] on div "profile Bio" at bounding box center [671, 96] width 203 height 29
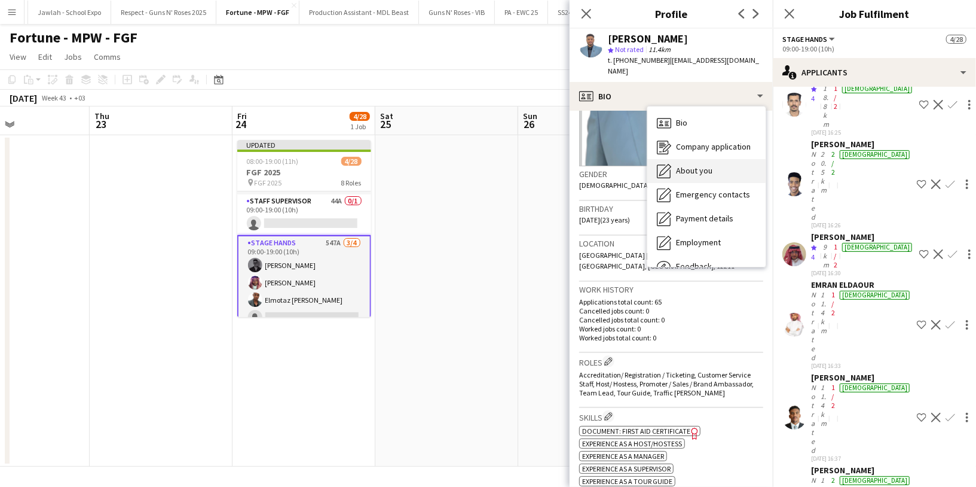
click at [707, 165] on span "About you" at bounding box center [694, 170] width 36 height 11
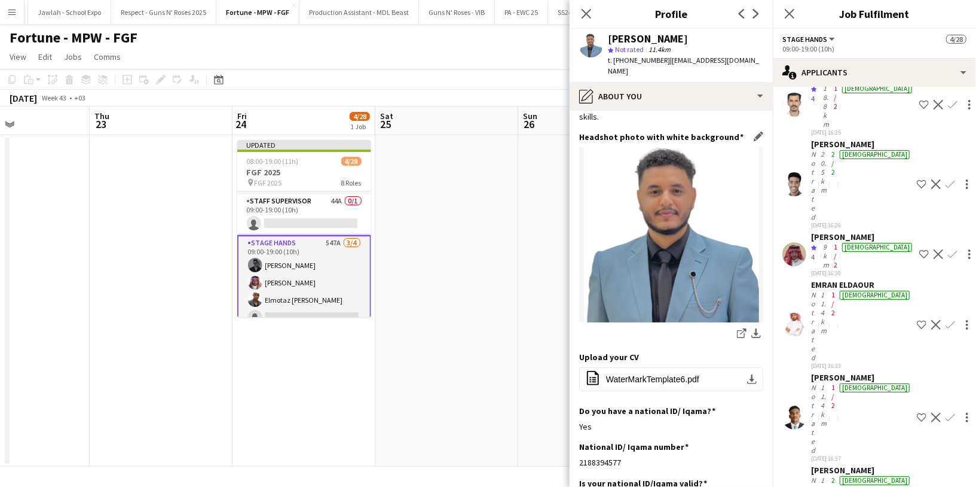
scroll to position [100, 0]
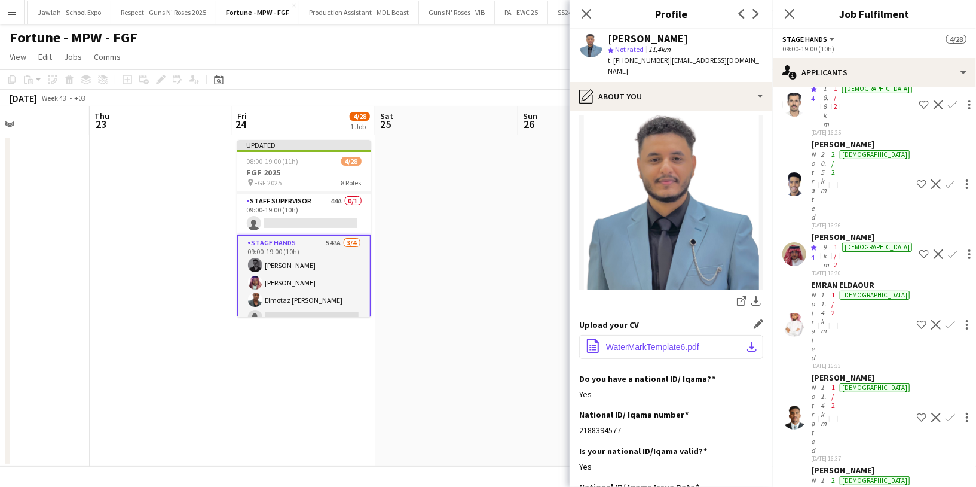
click at [670, 344] on button "office-file-sheet WaterMarkTemplate6.pdf download-bottom" at bounding box center [671, 347] width 184 height 24
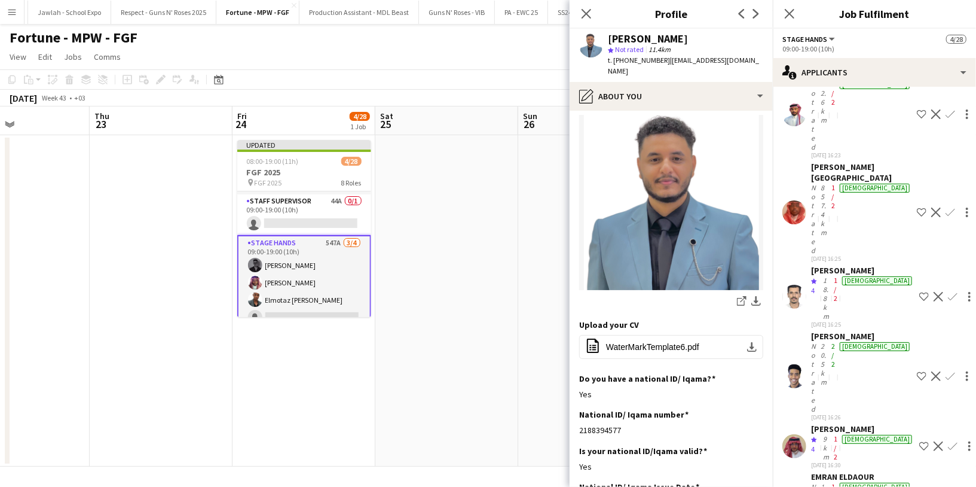
scroll to position [19663, 0]
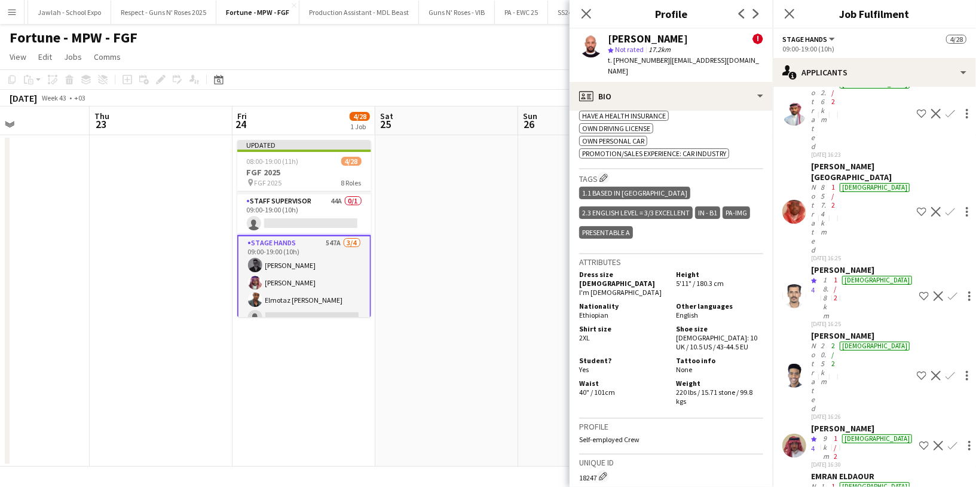
scroll to position [686, 0]
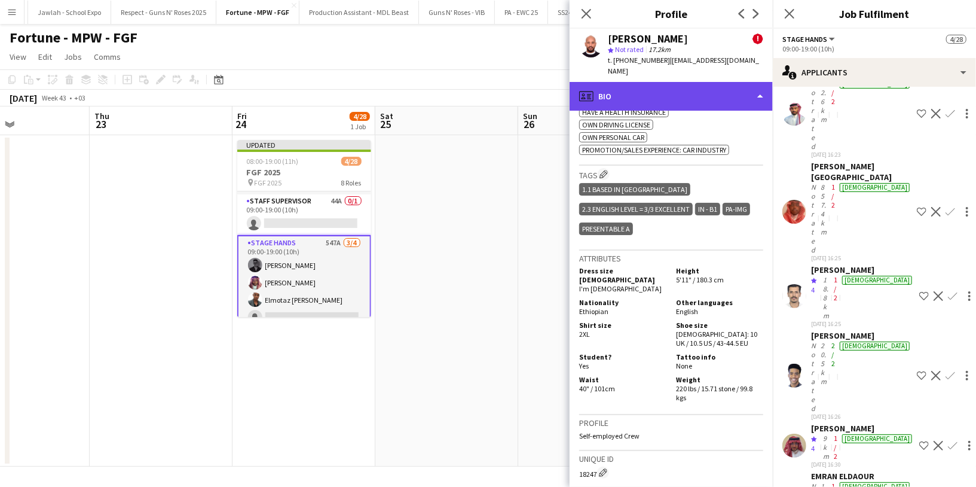
click at [688, 88] on div "profile Bio" at bounding box center [671, 96] width 203 height 29
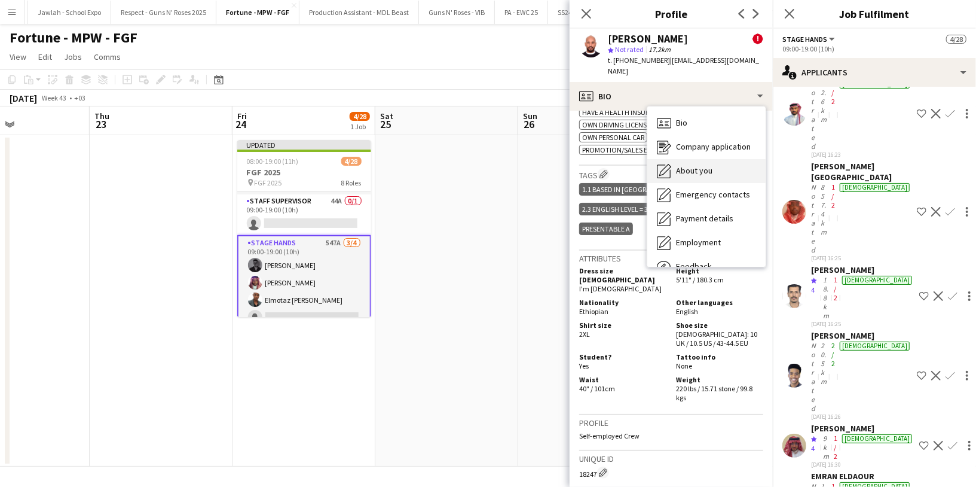
click at [694, 165] on span "About you" at bounding box center [694, 170] width 36 height 11
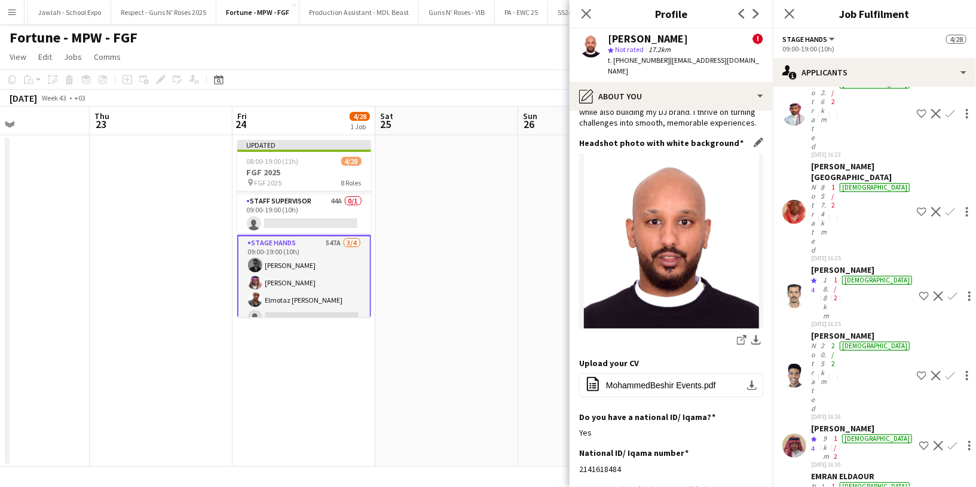
scroll to position [78, 0]
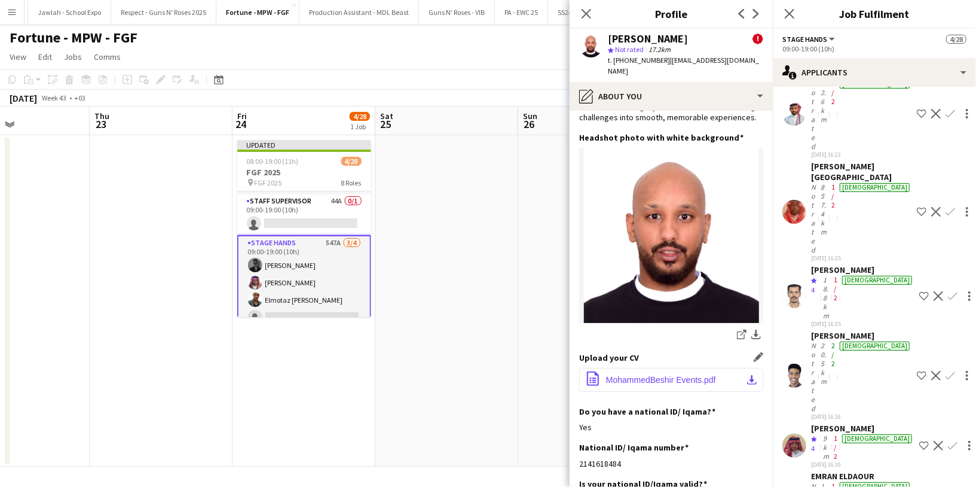
click at [663, 377] on span "MohammedBeshir Events.pdf" at bounding box center [661, 380] width 110 height 10
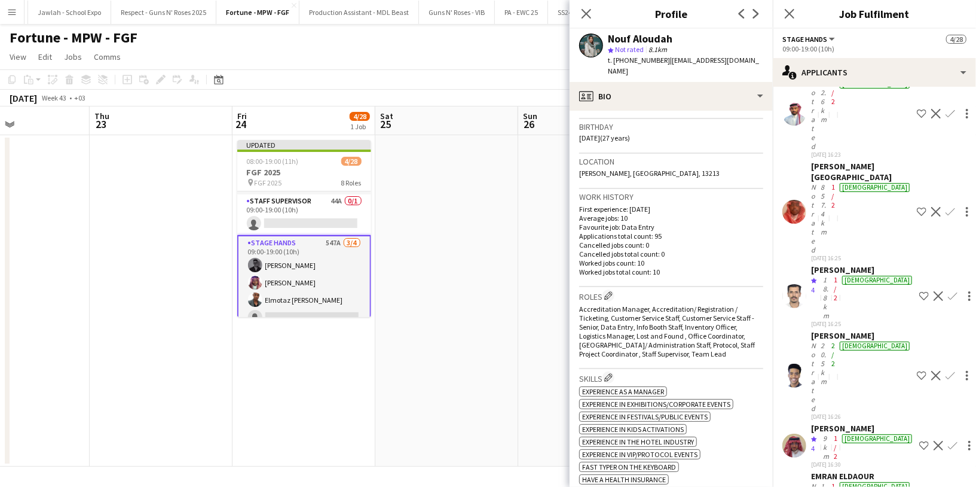
scroll to position [218, 0]
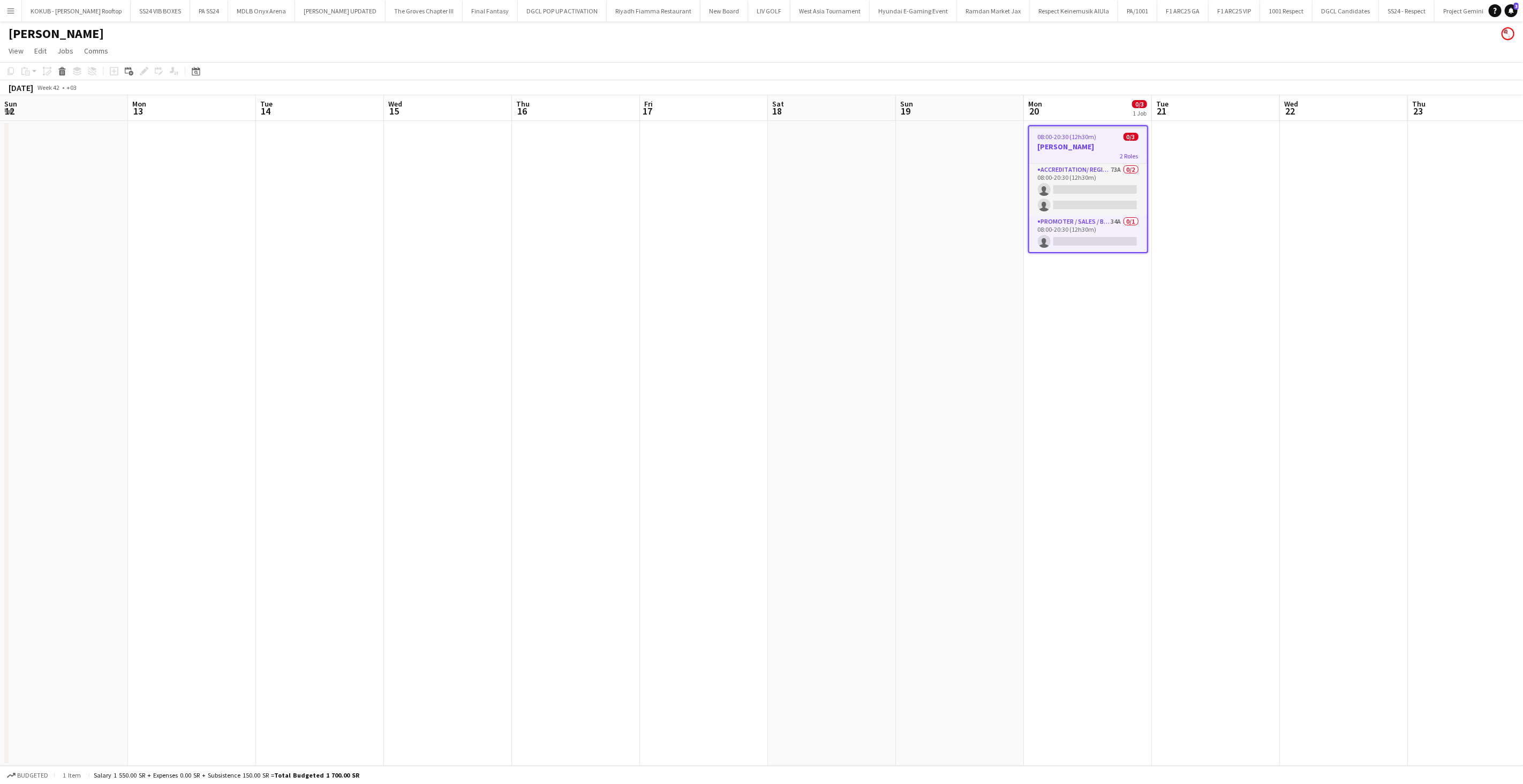
scroll to position [0, 415]
